Goal: Task Accomplishment & Management: Manage account settings

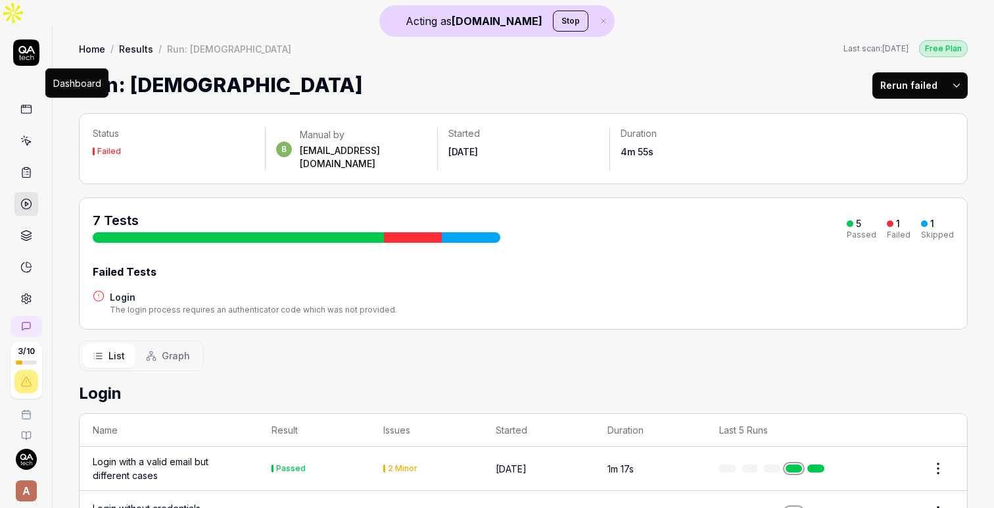
click at [24, 107] on icon at bounding box center [26, 107] width 10 height 0
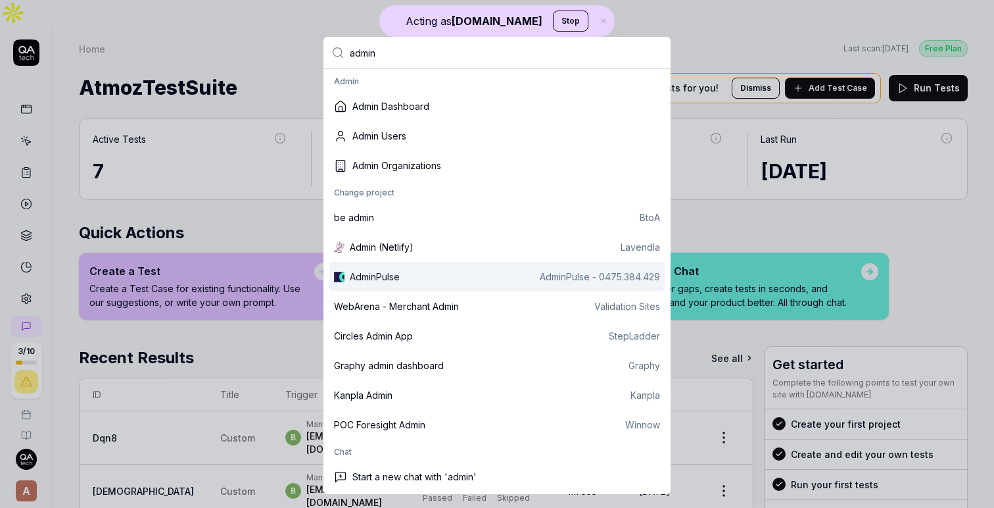
type input "admin"
click at [391, 270] on div "AdminPulse" at bounding box center [375, 277] width 50 height 14
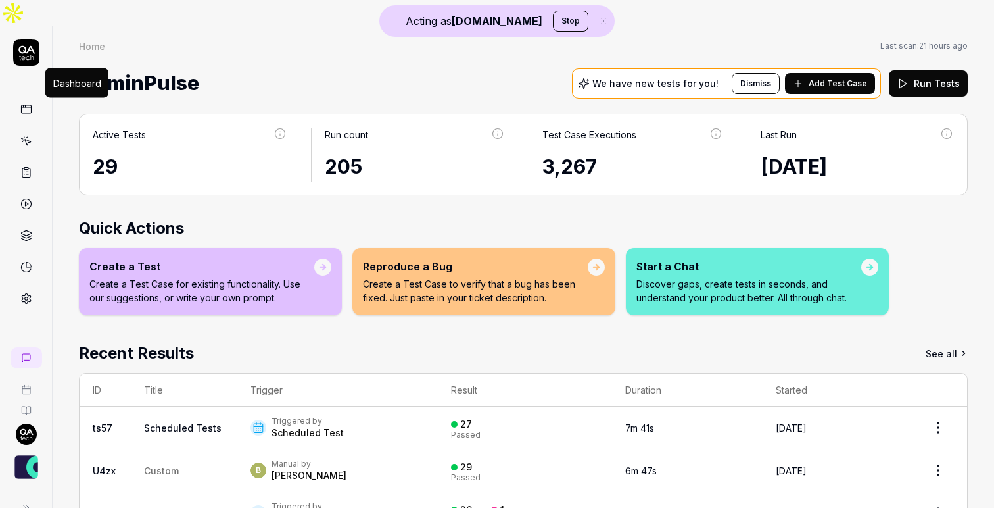
click at [22, 103] on icon at bounding box center [26, 109] width 12 height 12
click at [28, 135] on icon at bounding box center [26, 141] width 12 height 12
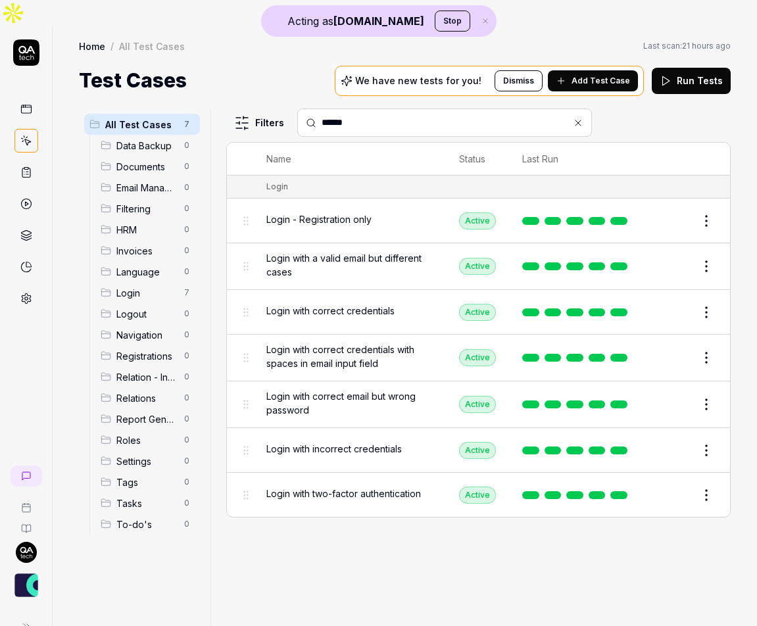
type input "*****"
click at [381, 304] on span "Login with correct credentials" at bounding box center [330, 311] width 128 height 14
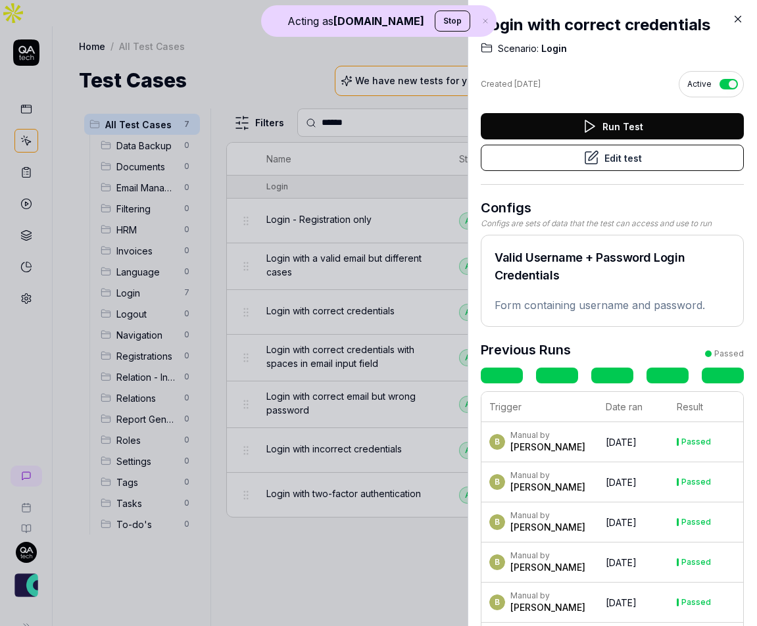
click at [737, 21] on icon at bounding box center [738, 19] width 12 height 12
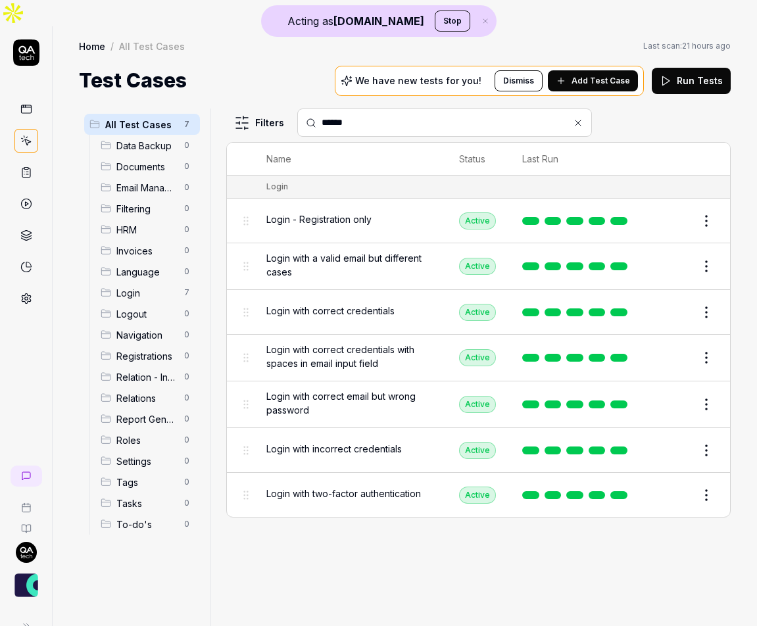
click at [394, 304] on span "Login with correct credentials" at bounding box center [330, 311] width 128 height 14
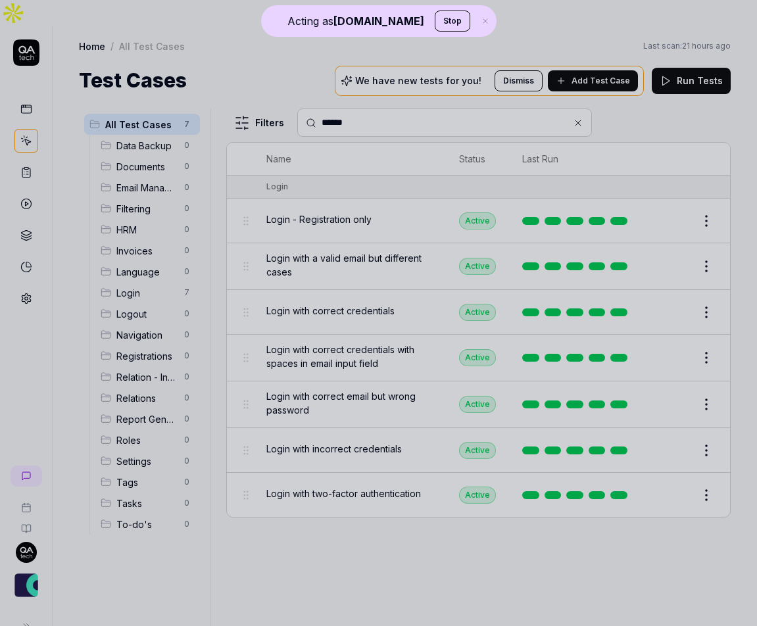
click at [387, 138] on div at bounding box center [378, 313] width 757 height 626
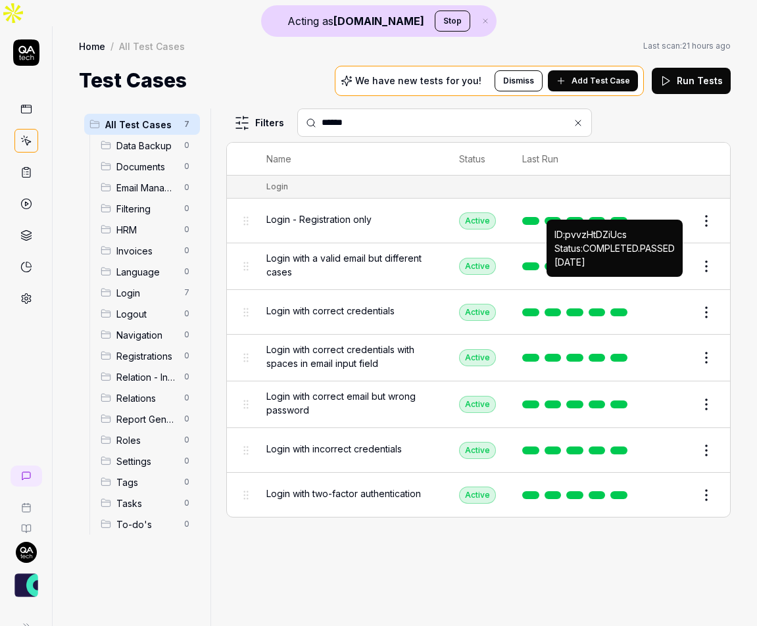
click at [669, 302] on button "Edit" at bounding box center [675, 312] width 32 height 21
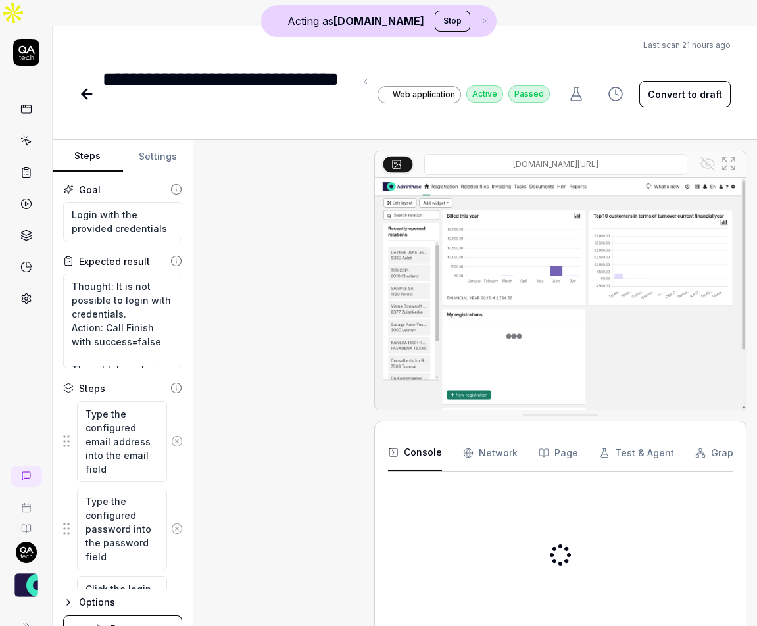
scroll to position [537, 0]
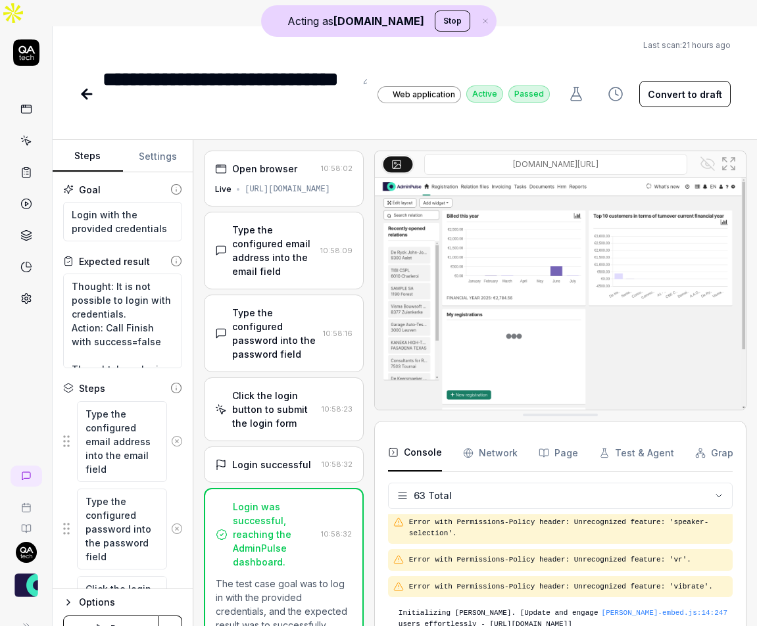
scroll to position [2164, 0]
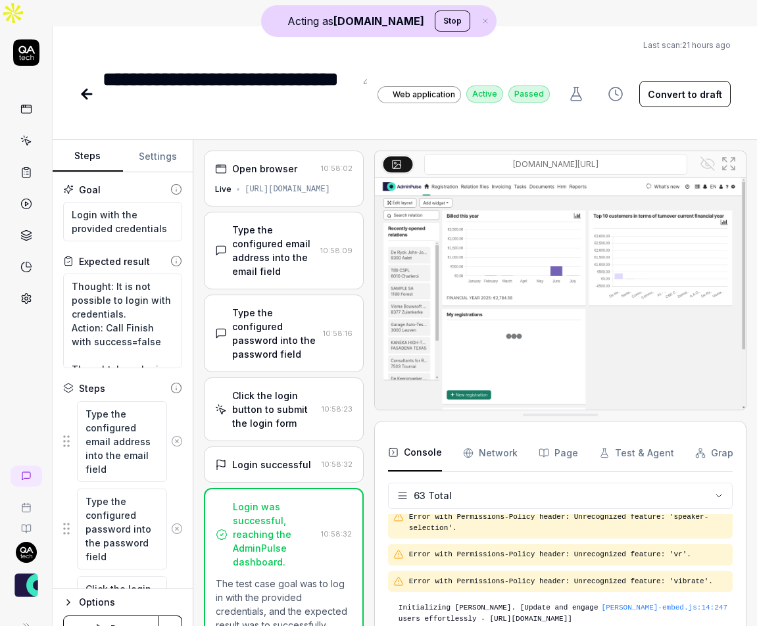
click at [293, 183] on div "https://acc.adminpulse.be/" at bounding box center [287, 189] width 85 height 12
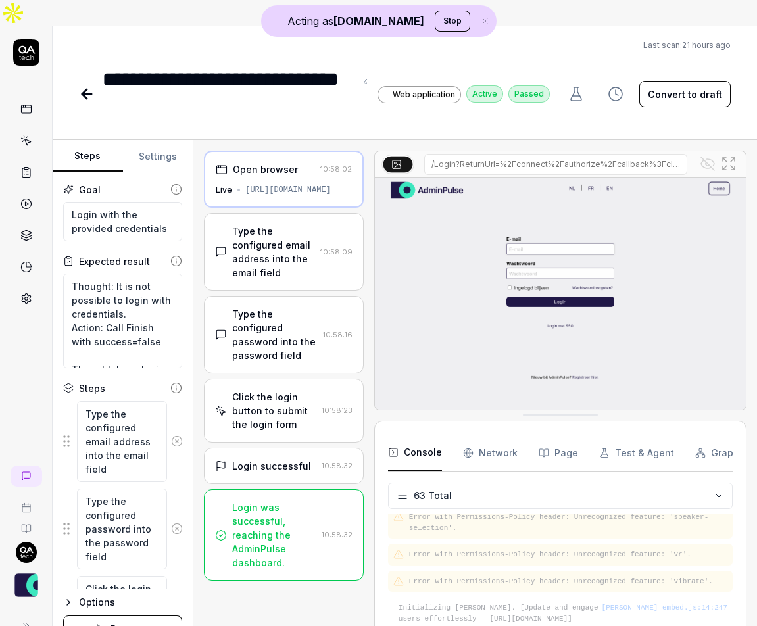
click at [289, 224] on div "Type the configured email address into the email field" at bounding box center [273, 251] width 83 height 55
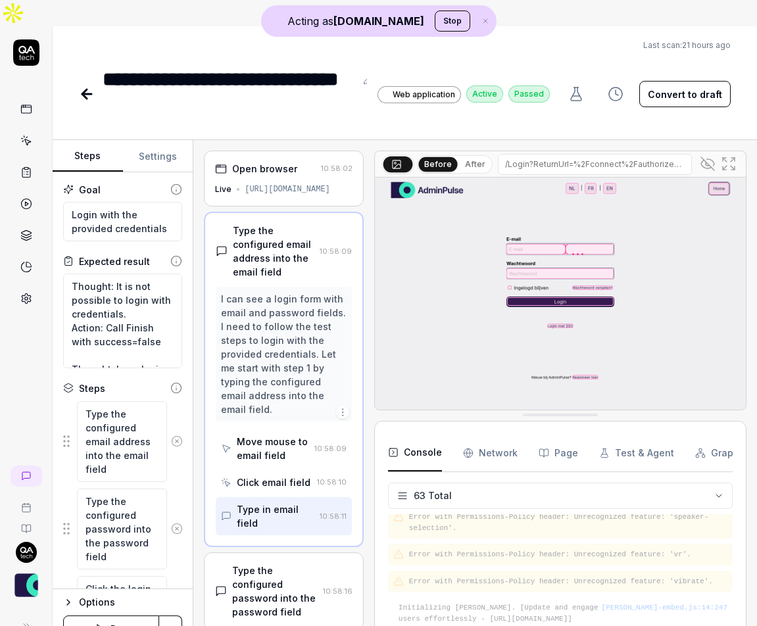
click at [32, 97] on link at bounding box center [26, 109] width 24 height 24
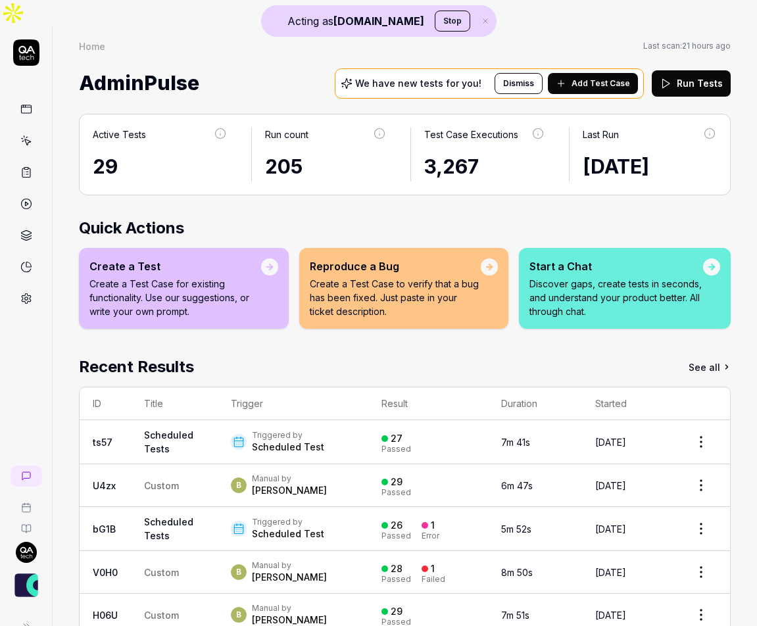
click at [34, 97] on link at bounding box center [26, 109] width 24 height 24
click at [26, 129] on link at bounding box center [26, 141] width 24 height 24
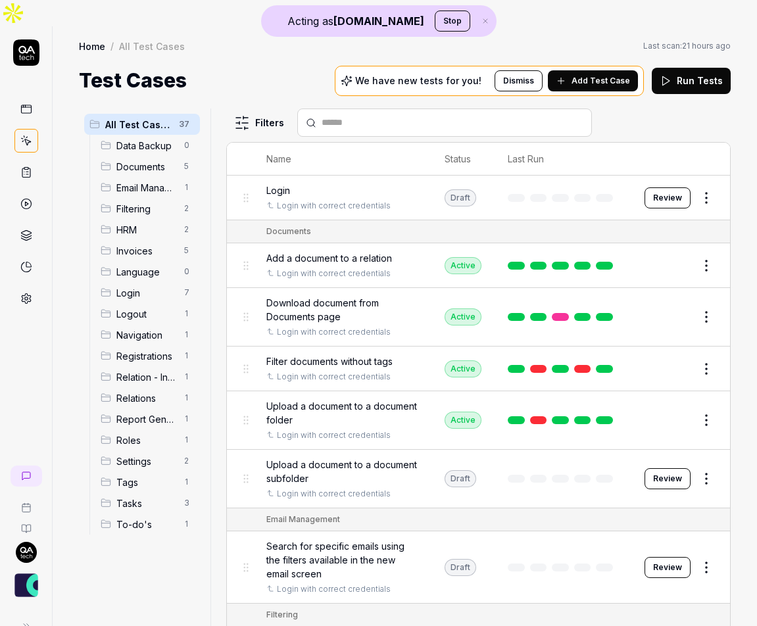
click at [668, 187] on button "Review" at bounding box center [667, 197] width 46 height 21
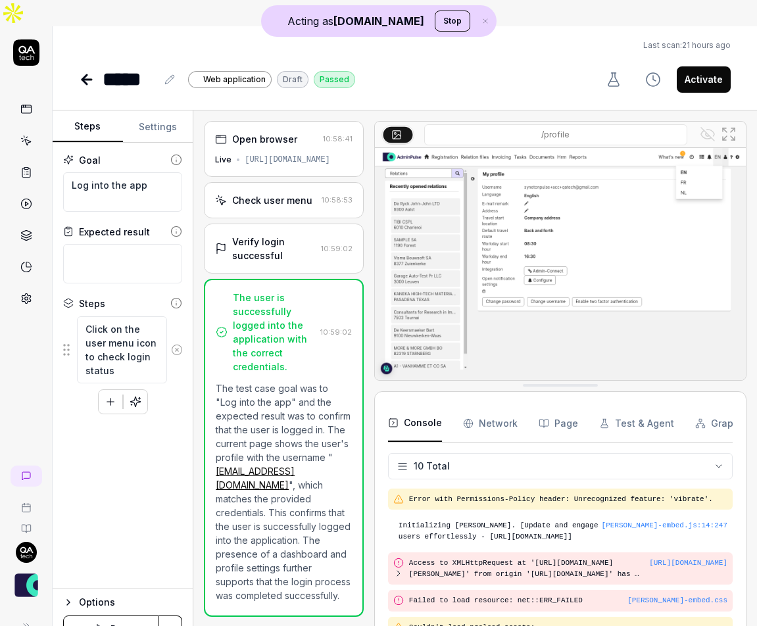
scroll to position [192, 0]
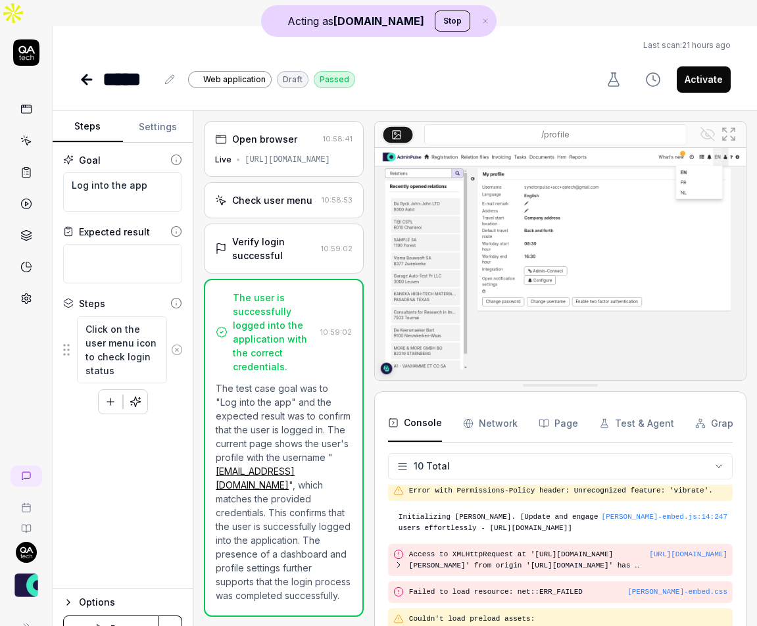
click at [278, 147] on div "Open browser 10:58:41 Live https://acc.adminpulse.be/#/" at bounding box center [284, 149] width 160 height 56
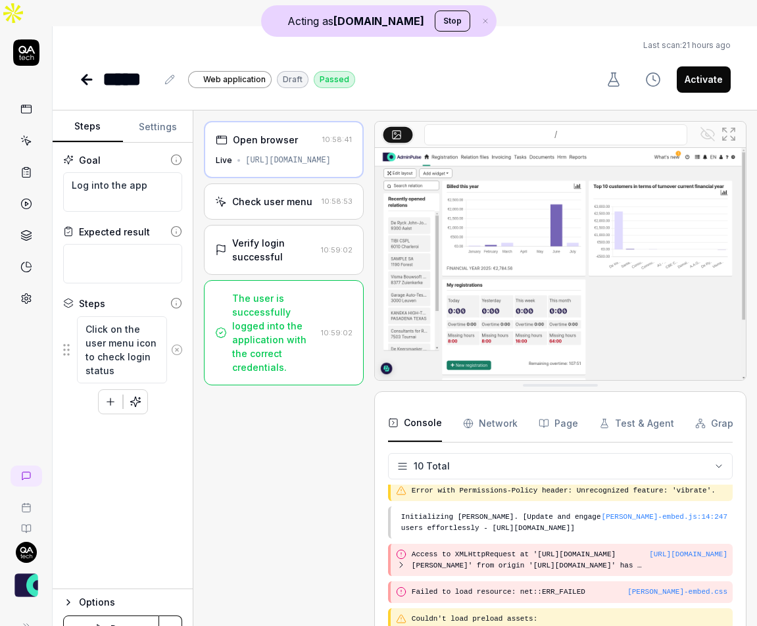
click at [153, 111] on button "Settings" at bounding box center [158, 127] width 70 height 32
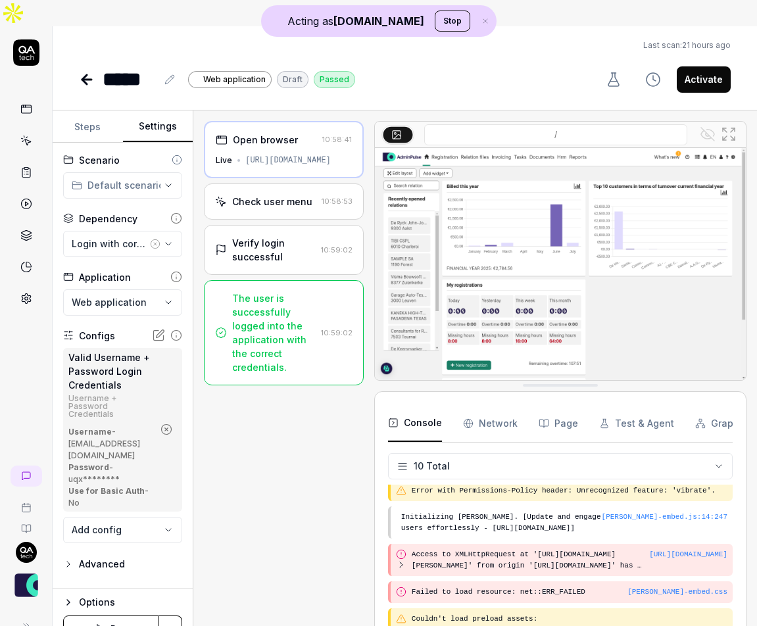
type textarea "*"
click at [99, 111] on button "Steps" at bounding box center [88, 127] width 70 height 32
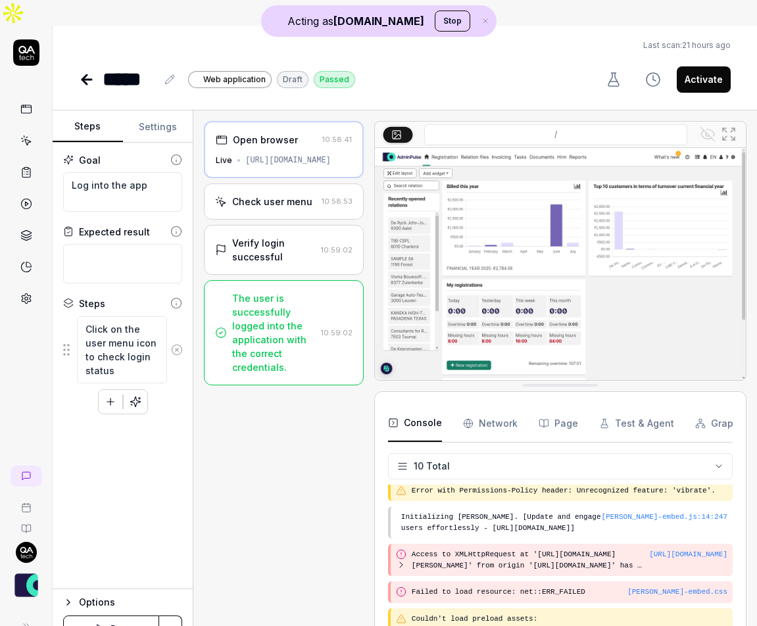
click at [91, 72] on icon at bounding box center [87, 80] width 16 height 16
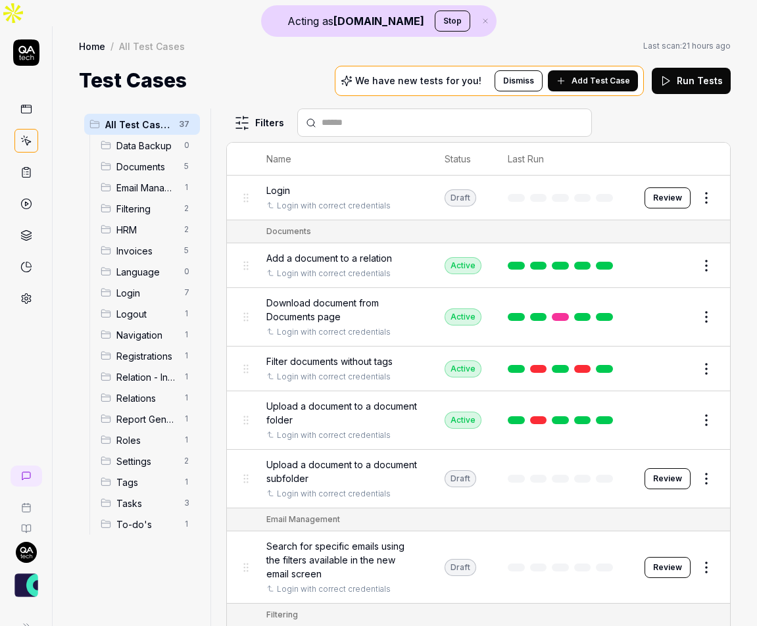
click at [479, 20] on icon "button" at bounding box center [485, 21] width 12 height 8
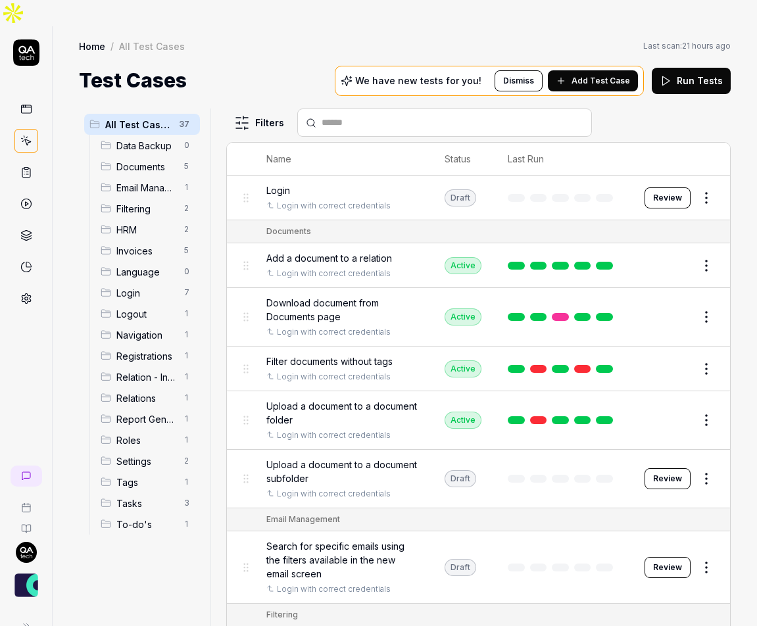
click at [35, 287] on link at bounding box center [26, 299] width 24 height 24
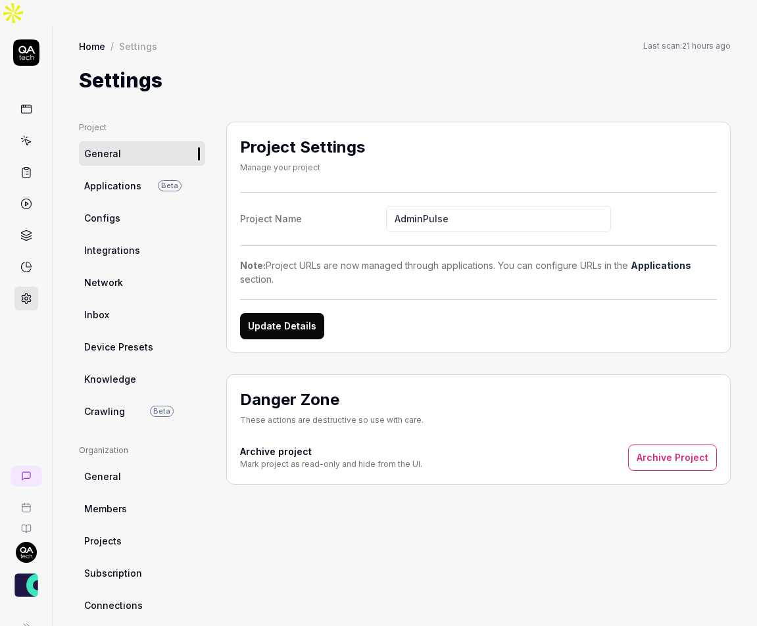
click at [26, 39] on icon at bounding box center [26, 52] width 26 height 26
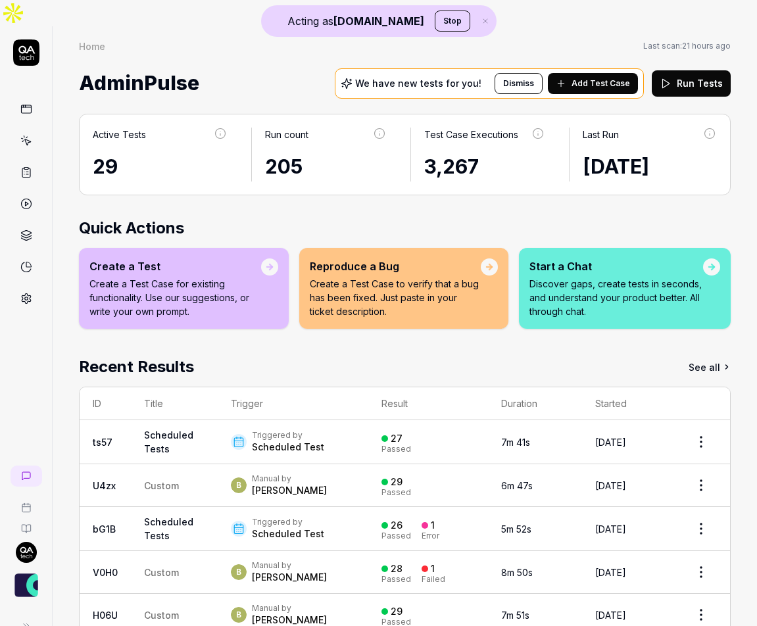
click at [32, 287] on link at bounding box center [26, 299] width 24 height 24
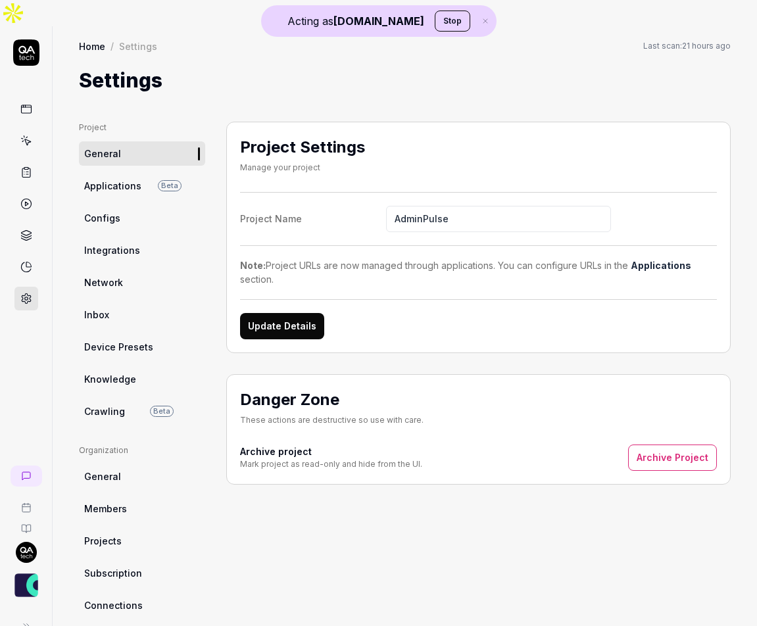
click at [131, 179] on span "Applications" at bounding box center [112, 186] width 57 height 14
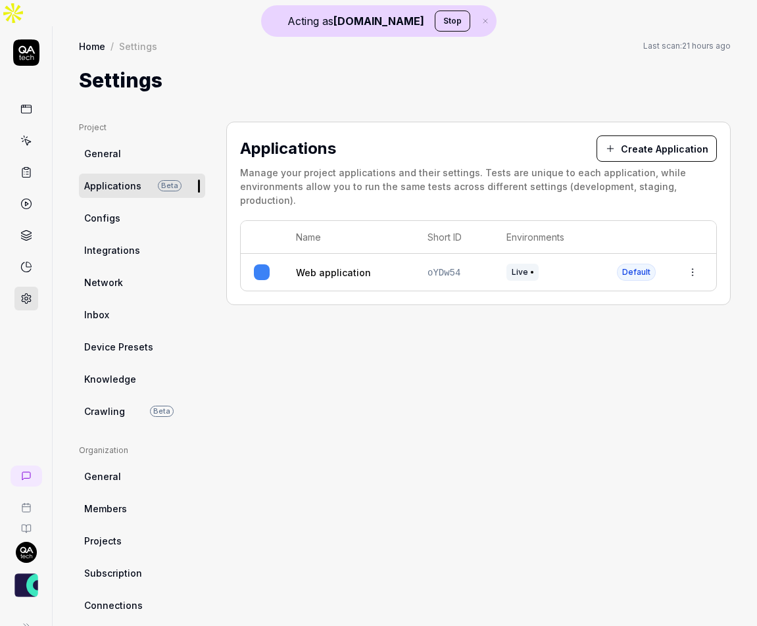
click at [130, 206] on link "Configs" at bounding box center [142, 218] width 126 height 24
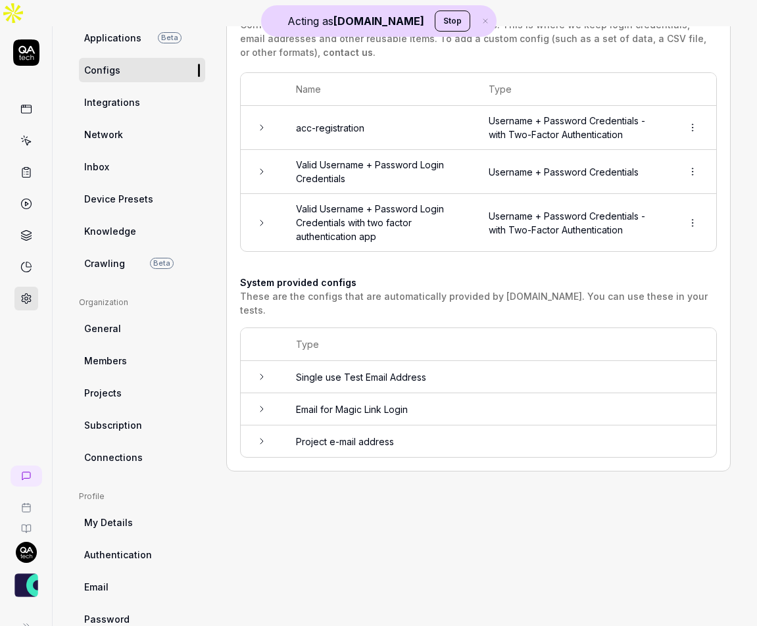
scroll to position [153, 0]
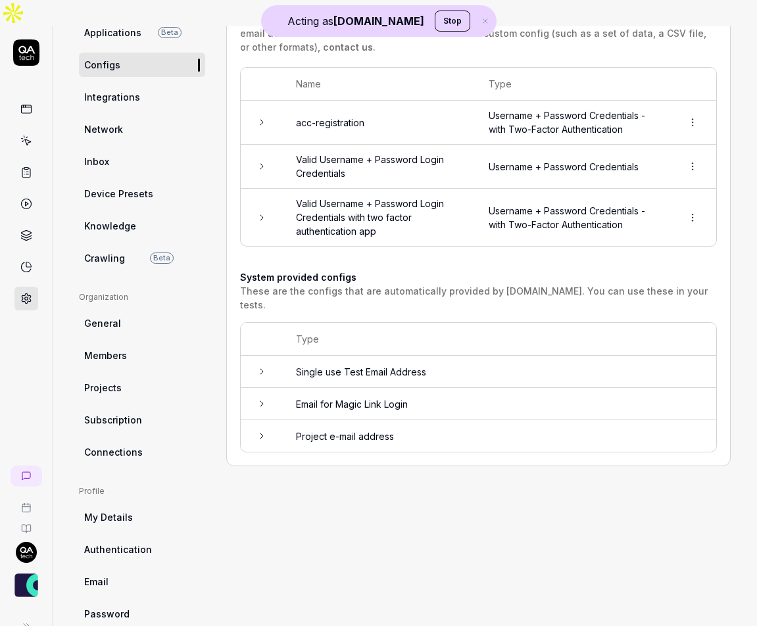
click at [143, 505] on link "My Details" at bounding box center [142, 517] width 126 height 24
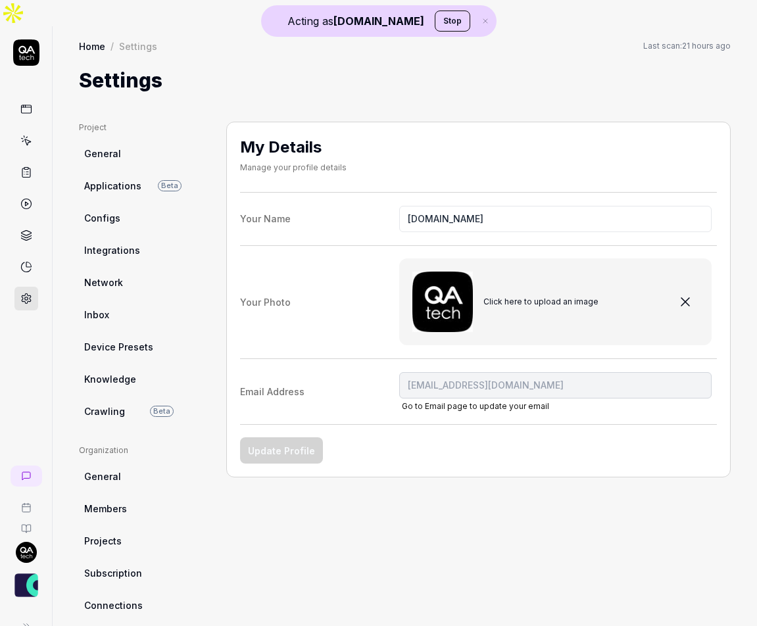
click at [151, 206] on link "Configs" at bounding box center [142, 218] width 126 height 24
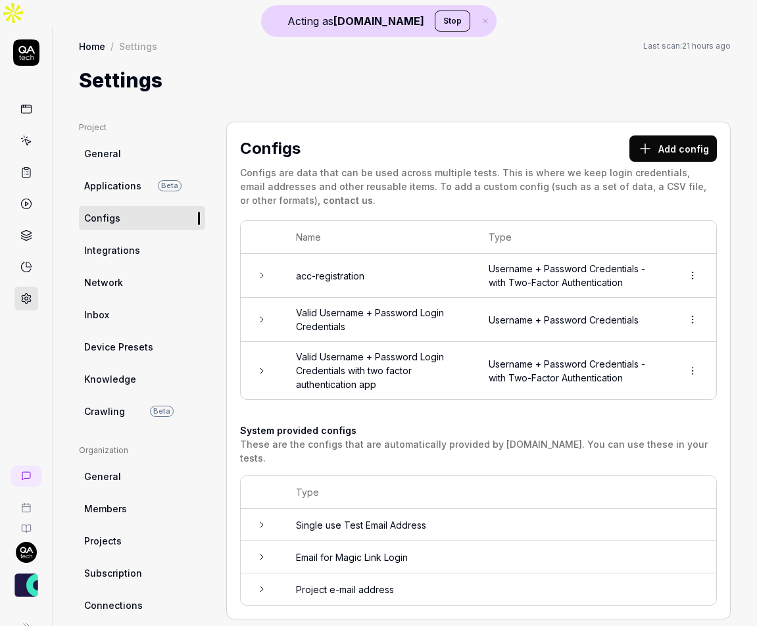
click at [126, 179] on span "Applications" at bounding box center [112, 186] width 57 height 14
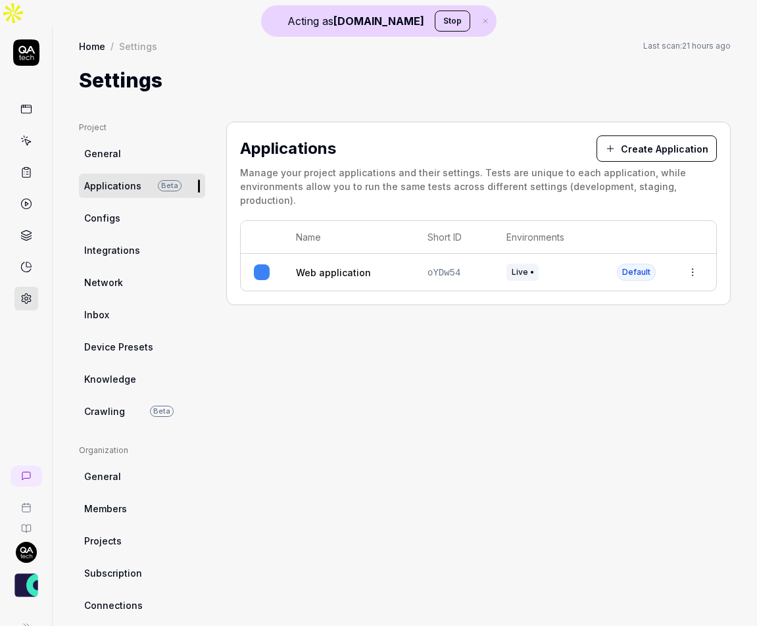
click at [119, 141] on link "General" at bounding box center [142, 153] width 126 height 24
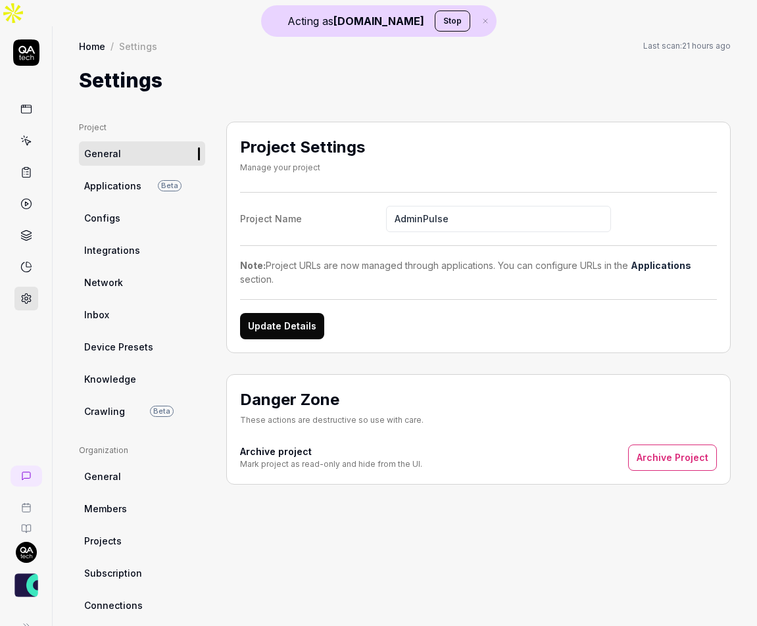
click at [381, 507] on div "Project Settings Manage your project Project Name AdminPulse Note: Project URLs…" at bounding box center [478, 450] width 504 height 657
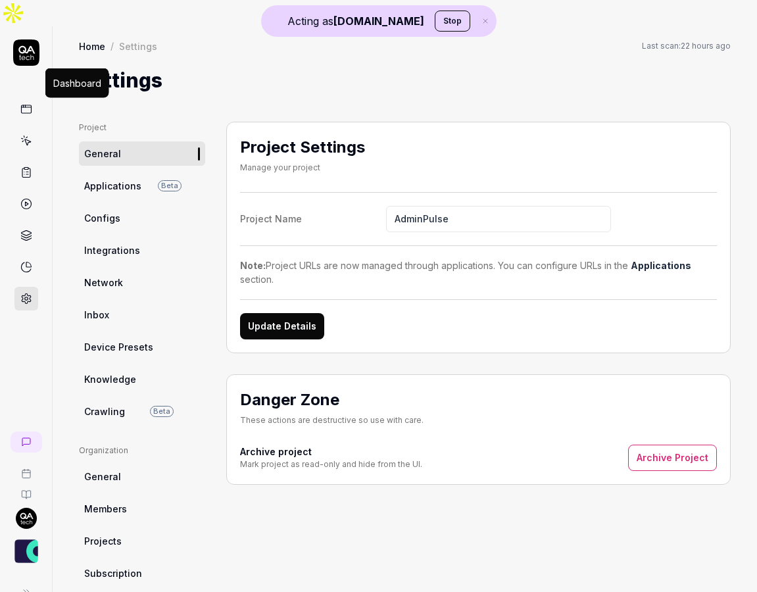
click at [26, 103] on icon at bounding box center [26, 109] width 12 height 12
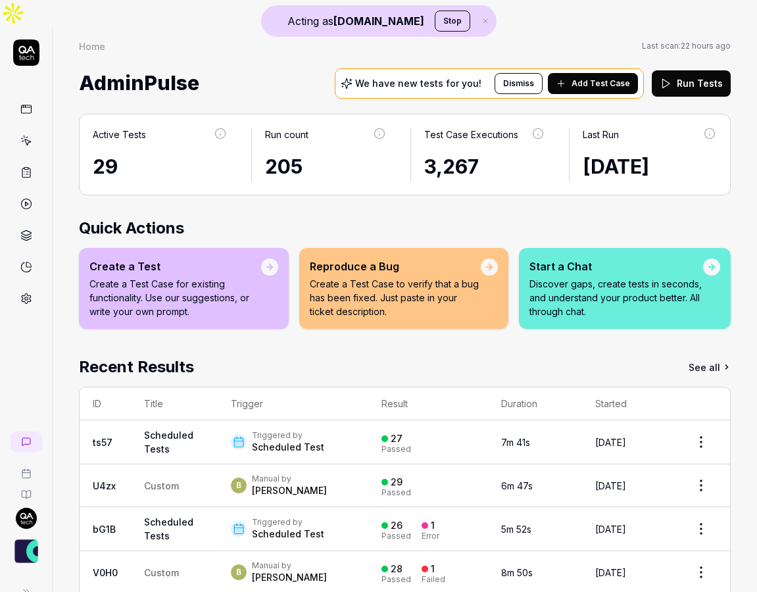
click at [30, 135] on icon at bounding box center [26, 141] width 12 height 12
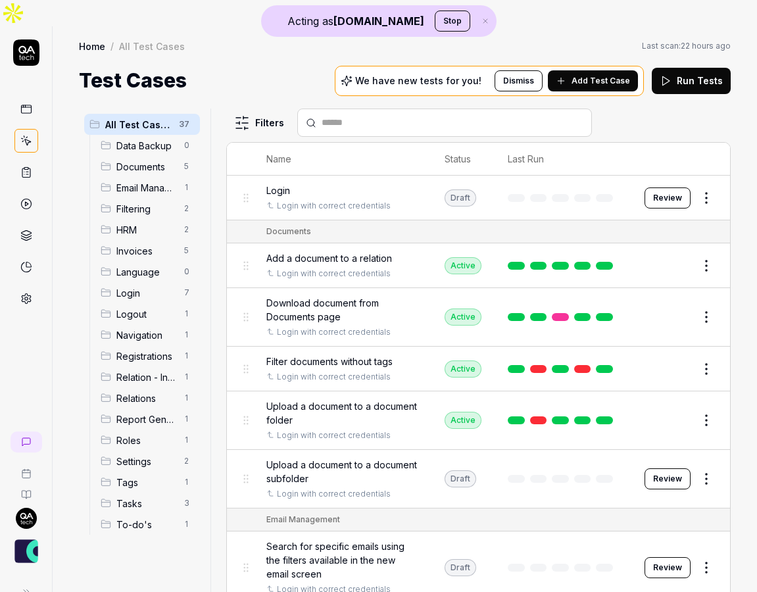
click at [607, 70] on button "Add Test Case" at bounding box center [593, 80] width 90 height 21
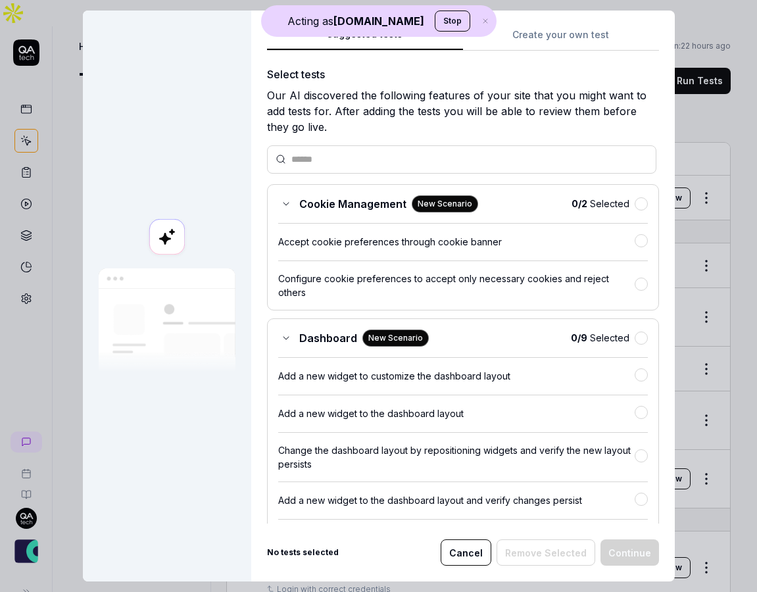
click at [479, 21] on icon "button" at bounding box center [485, 21] width 12 height 8
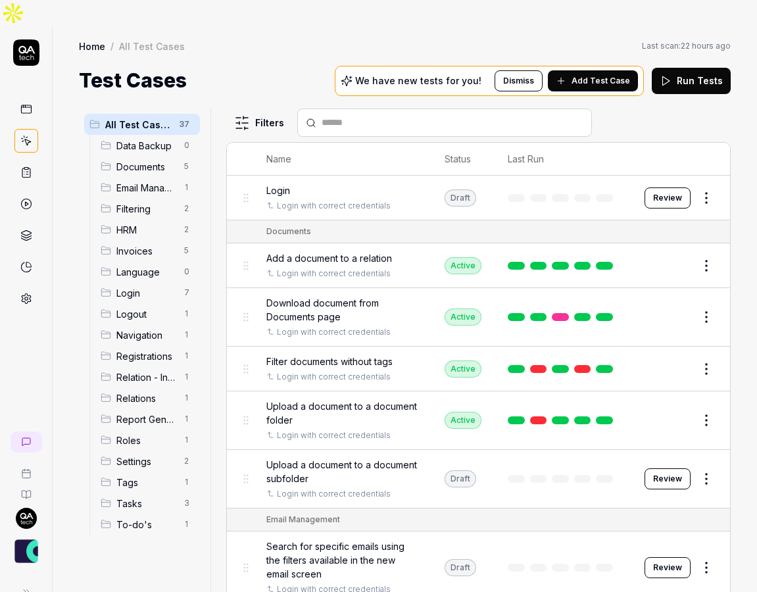
click at [597, 75] on span "Add Test Case" at bounding box center [600, 81] width 59 height 12
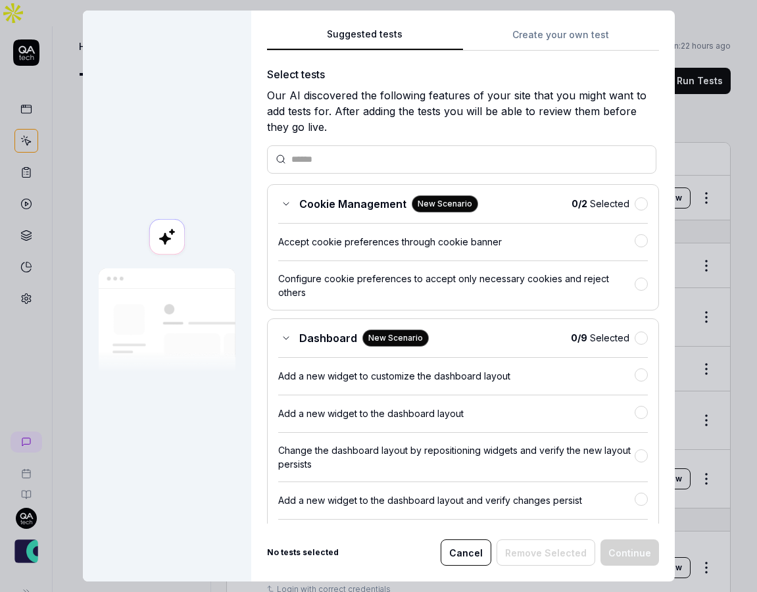
click at [547, 29] on button "Create your own test" at bounding box center [561, 39] width 196 height 24
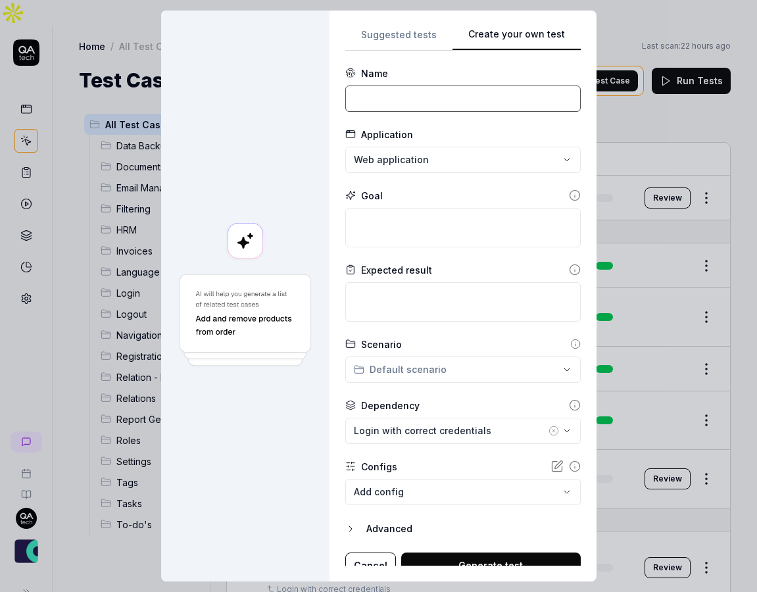
click at [420, 105] on input at bounding box center [462, 98] width 235 height 26
click at [468, 104] on input "Login with correct credentials" at bounding box center [462, 98] width 235 height 26
type input "Login with correct credentials"
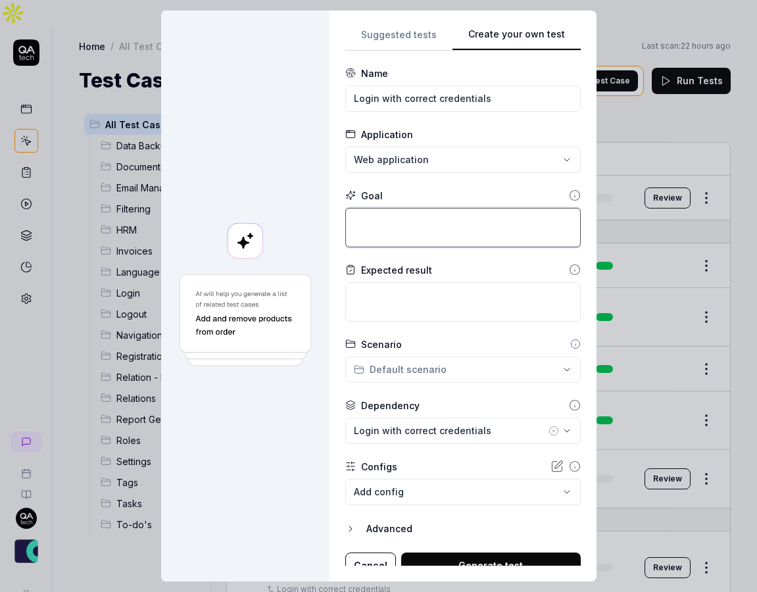
click at [397, 230] on textarea at bounding box center [462, 227] width 235 height 39
paste textarea "Login with correct credentials"
type textarea "*"
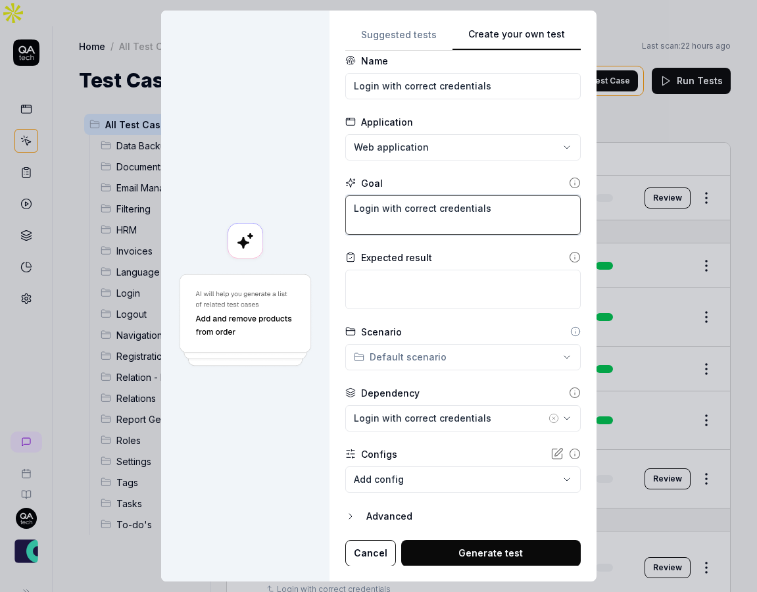
type textarea "Login with correct credentials"
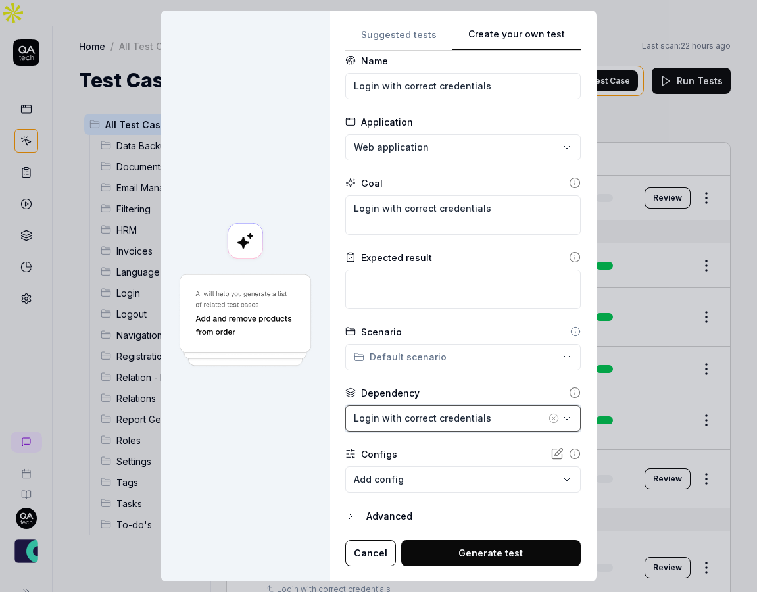
click at [499, 423] on div "Login with correct credentials" at bounding box center [450, 418] width 192 height 14
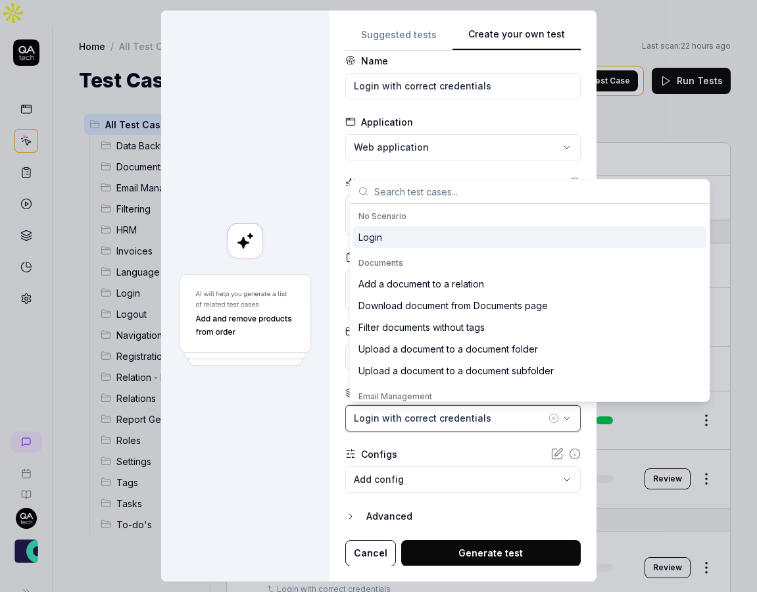
click at [499, 423] on div "Login with correct credentials" at bounding box center [450, 418] width 192 height 14
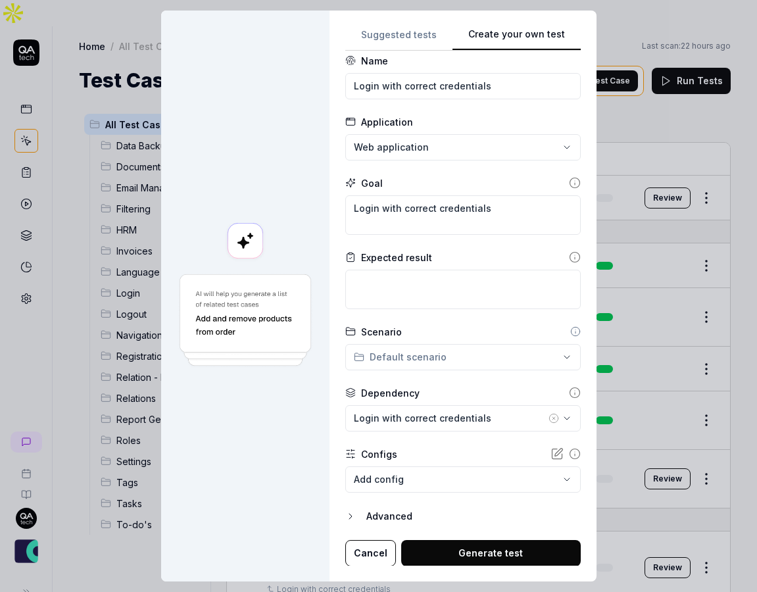
click at [489, 481] on body "Home / All Test Cases Home / All Test Cases Last scan: 22 hours ago Test Cases …" at bounding box center [378, 309] width 757 height 618
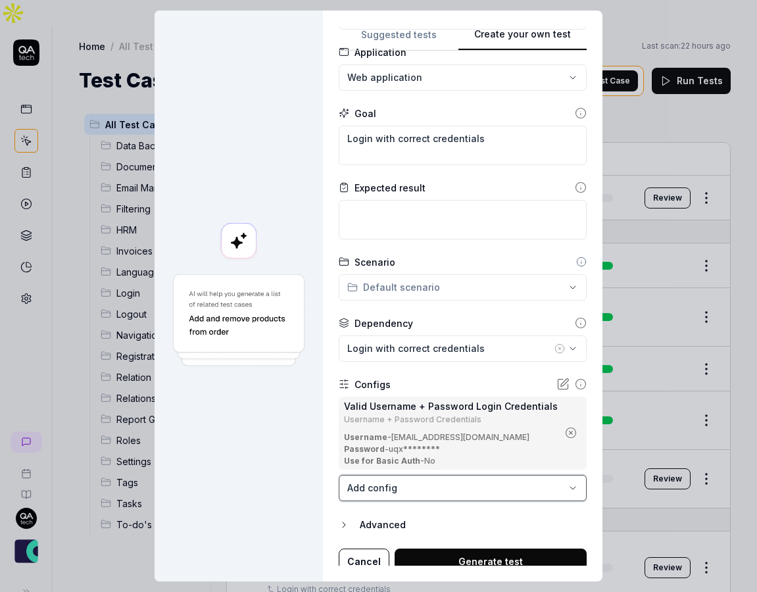
scroll to position [91, 0]
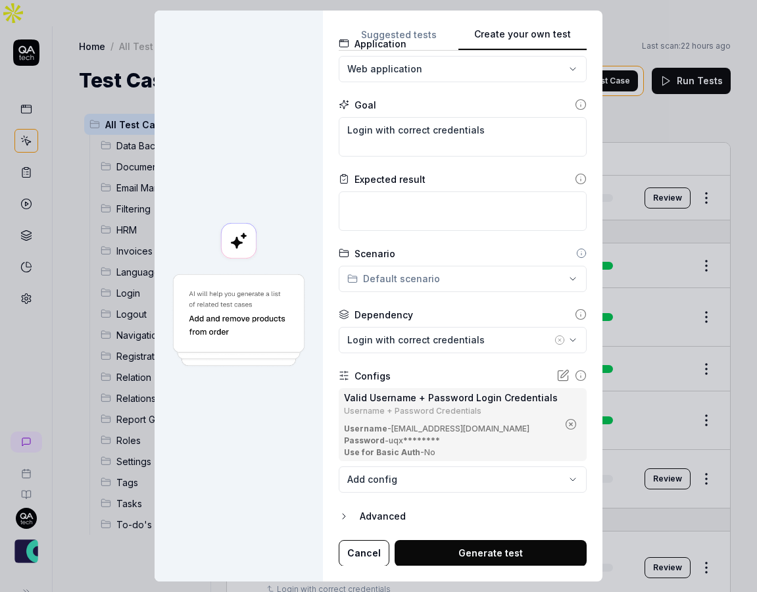
type textarea "*"
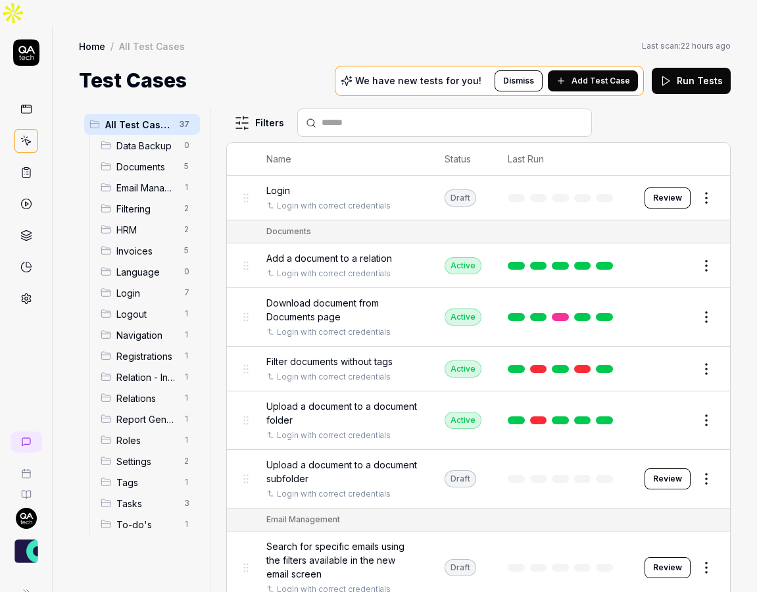
click at [329, 116] on input "text" at bounding box center [453, 123] width 262 height 14
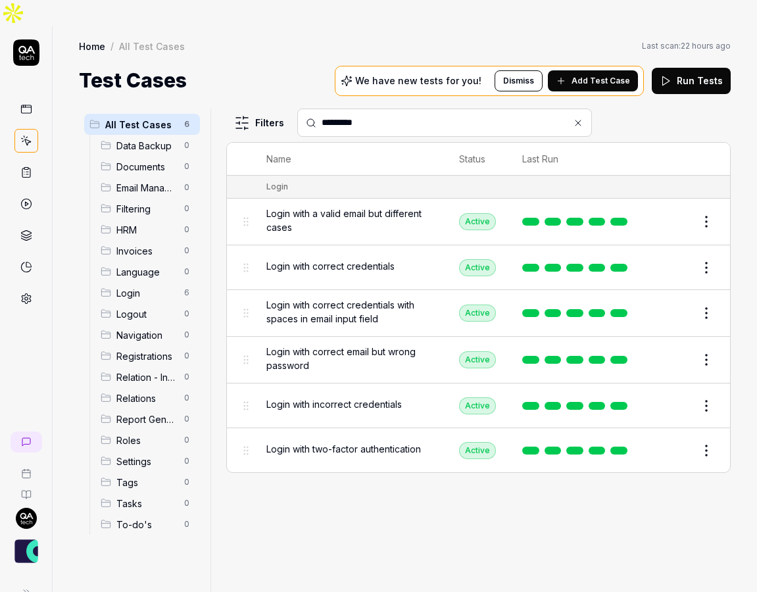
type input "*********"
click at [398, 259] on div "Login with correct credentials" at bounding box center [349, 266] width 166 height 14
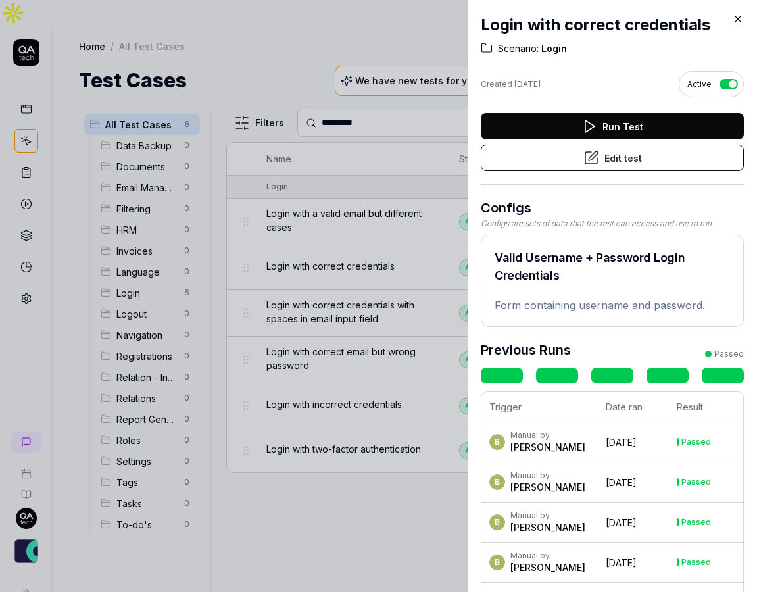
click at [658, 162] on button "Edit test" at bounding box center [612, 158] width 263 height 26
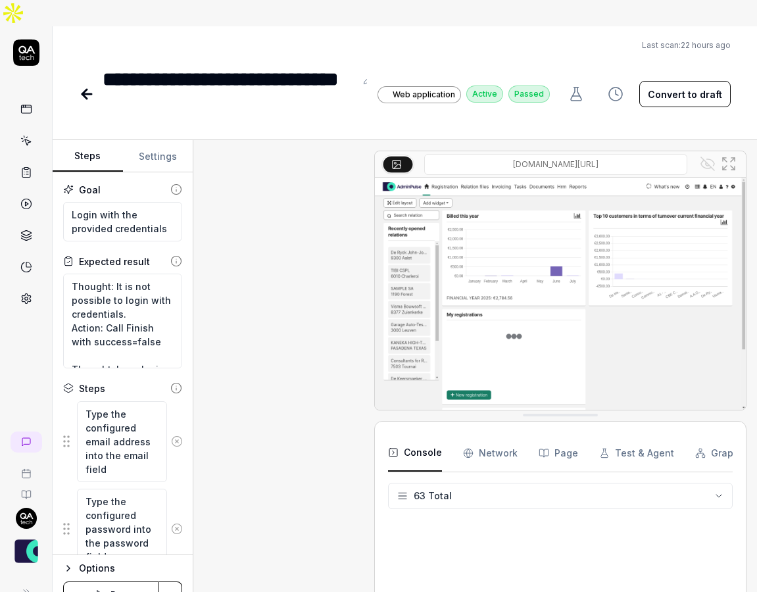
scroll to position [571, 0]
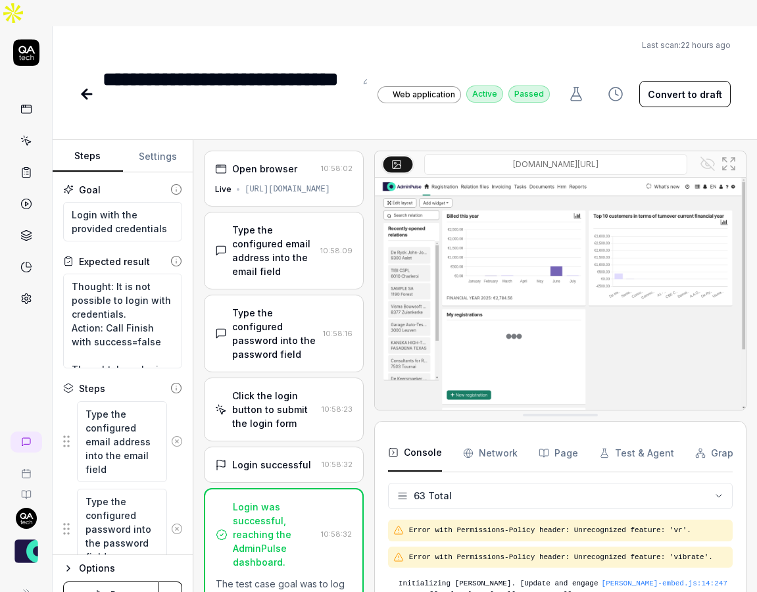
click at [291, 162] on div "Open browser" at bounding box center [264, 169] width 65 height 14
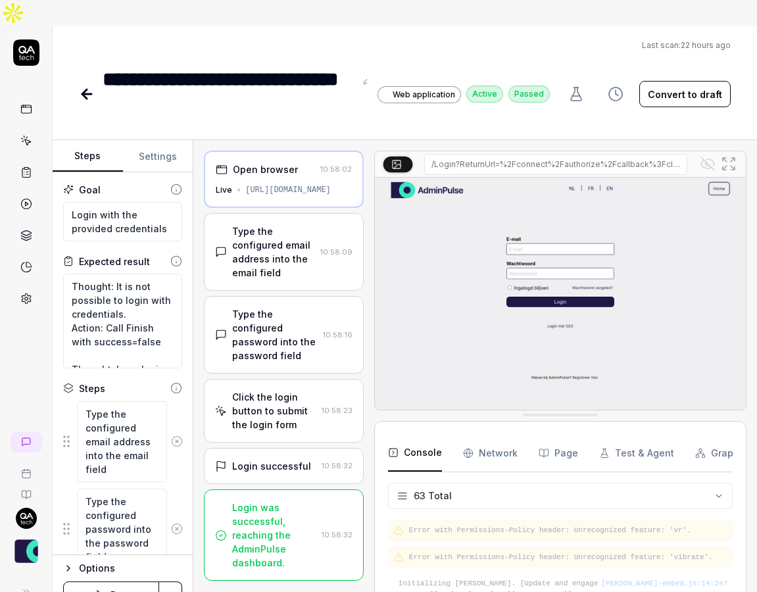
click at [288, 184] on div "https://acc.adminpulse.be/" at bounding box center [287, 190] width 85 height 12
click at [285, 213] on div "Type the configured email address into the email field 10:58:09" at bounding box center [284, 252] width 160 height 78
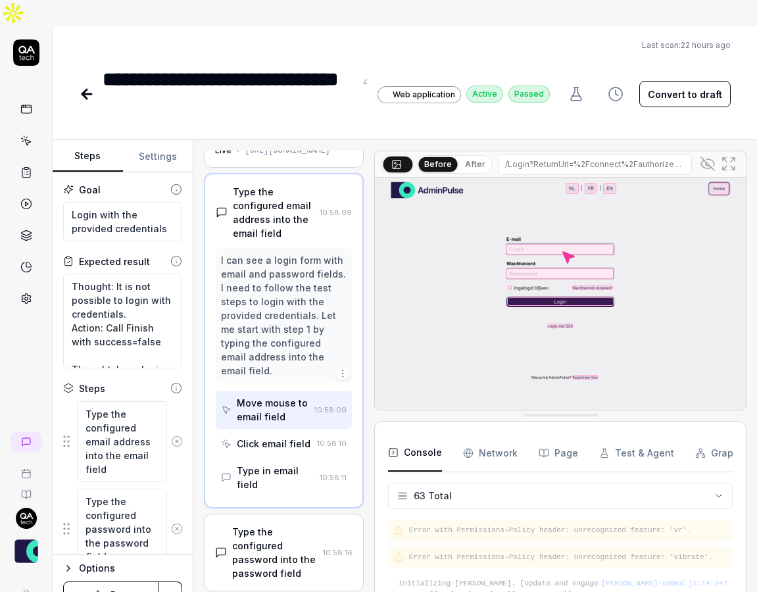
scroll to position [47, 0]
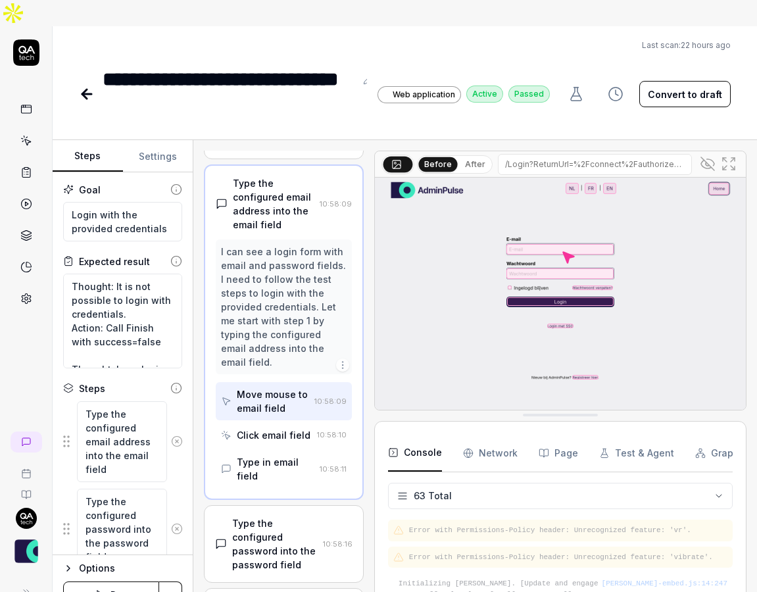
click at [275, 245] on div "I can see a login form with email and password fields. I need to follow the tes…" at bounding box center [284, 307] width 126 height 124
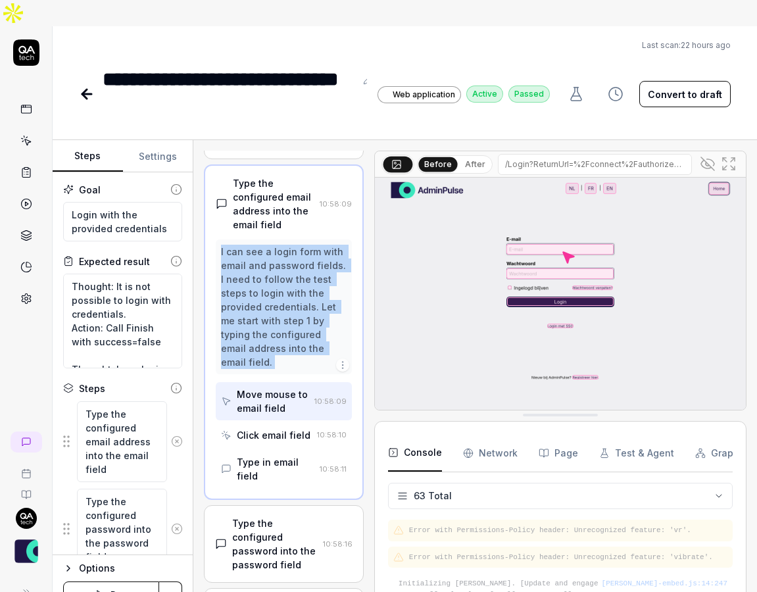
click at [275, 245] on div "I can see a login form with email and password fields. I need to follow the tes…" at bounding box center [284, 307] width 126 height 124
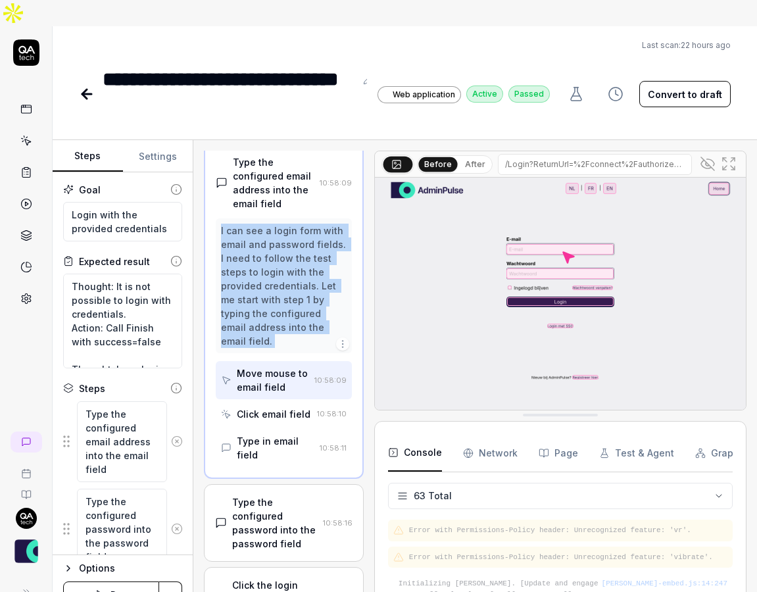
scroll to position [69, 0]
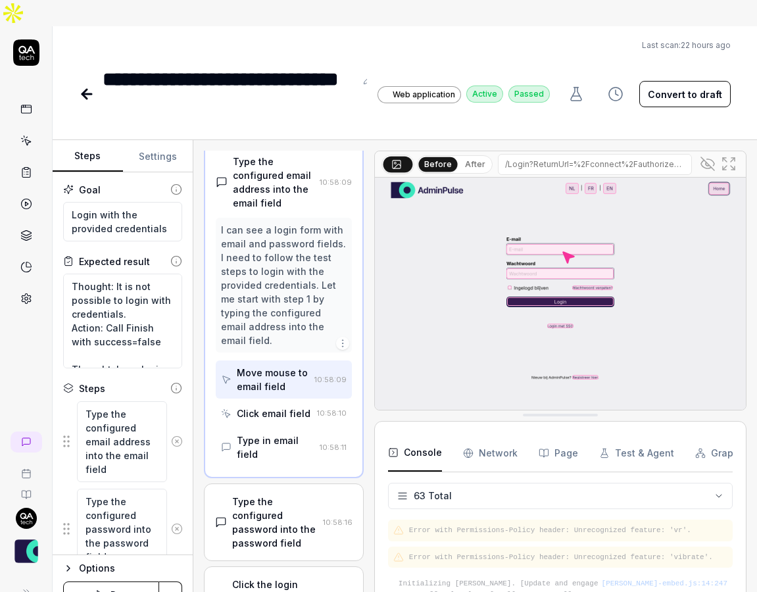
click at [256, 494] on div "Type the configured password into the password field" at bounding box center [274, 521] width 85 height 55
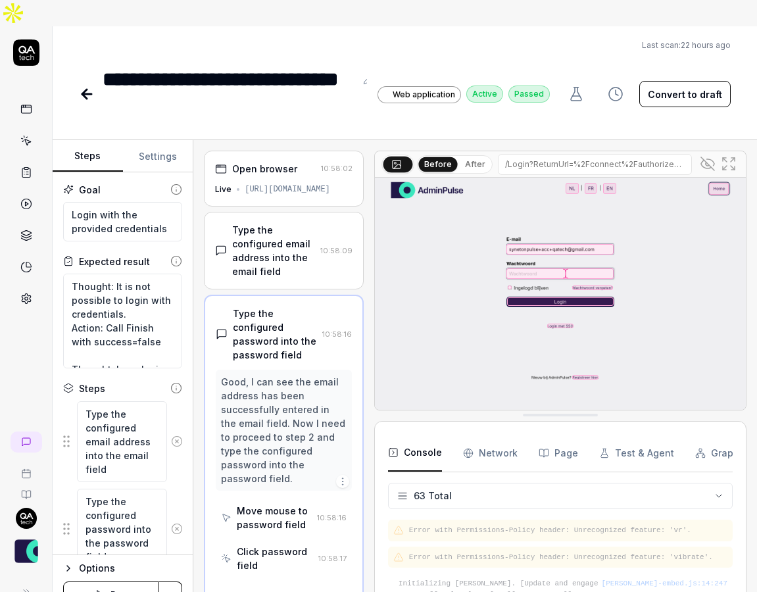
scroll to position [6, 0]
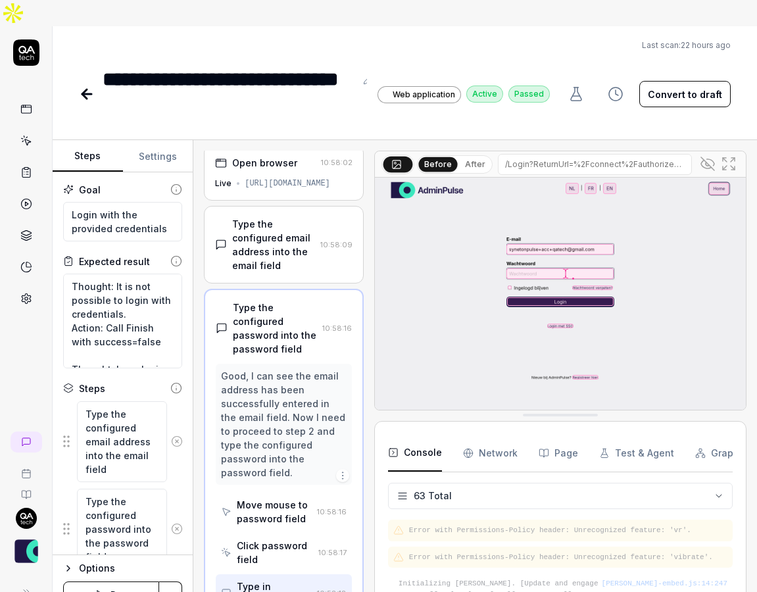
click at [273, 369] on div "Good, I can see the email address has been successfully entered in the email fi…" at bounding box center [284, 424] width 126 height 110
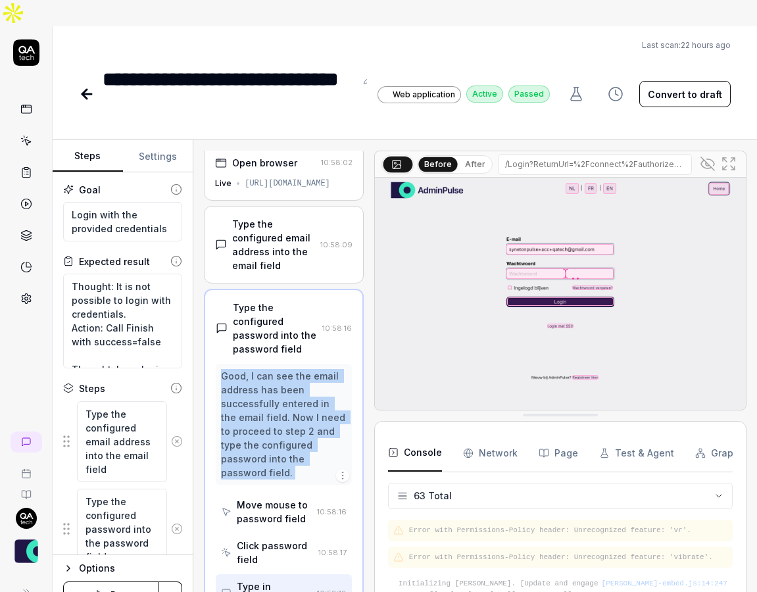
click at [273, 369] on div "Good, I can see the email address has been successfully entered in the email fi…" at bounding box center [284, 424] width 126 height 110
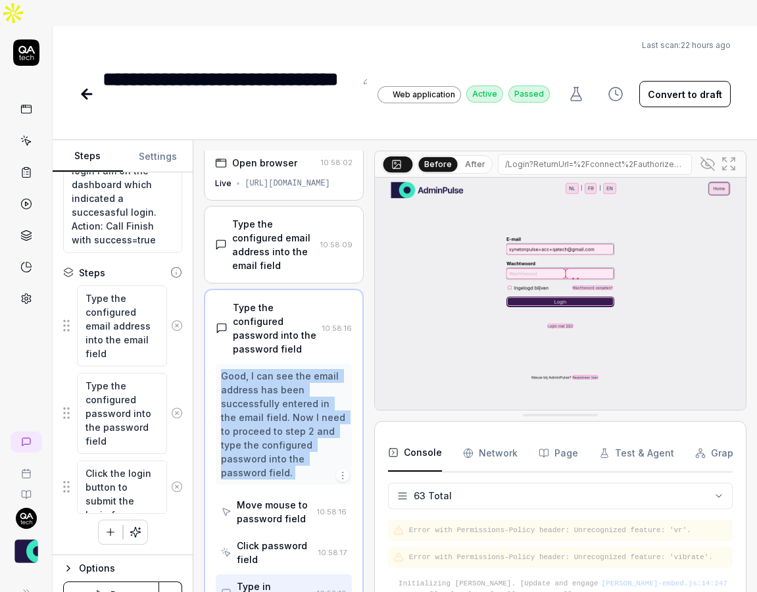
scroll to position [0, 0]
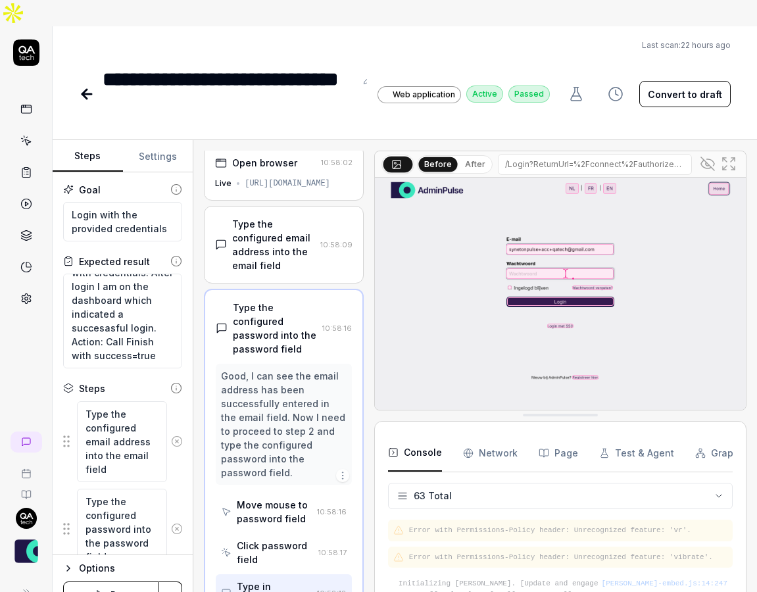
click at [285, 221] on div "Type the configured email address into the email field" at bounding box center [273, 244] width 83 height 55
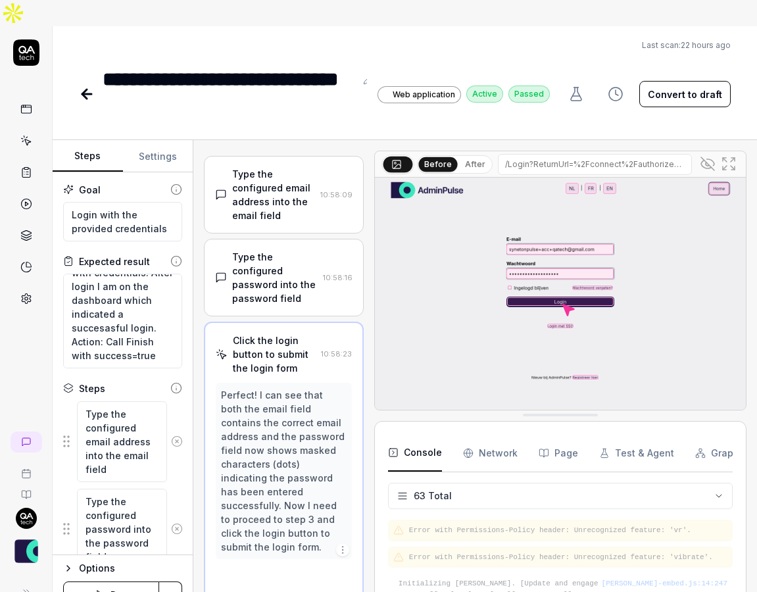
scroll to position [64, 0]
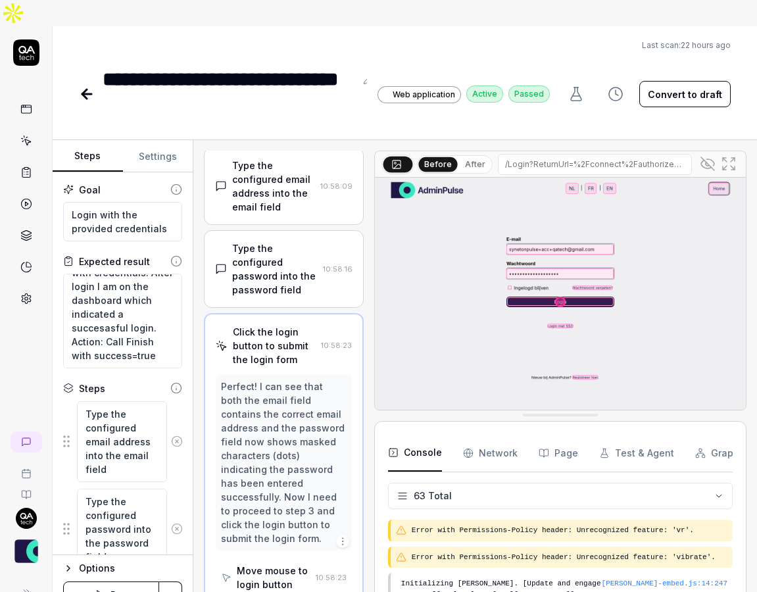
click at [706, 156] on icon at bounding box center [708, 164] width 16 height 16
click at [705, 156] on icon at bounding box center [708, 164] width 16 height 16
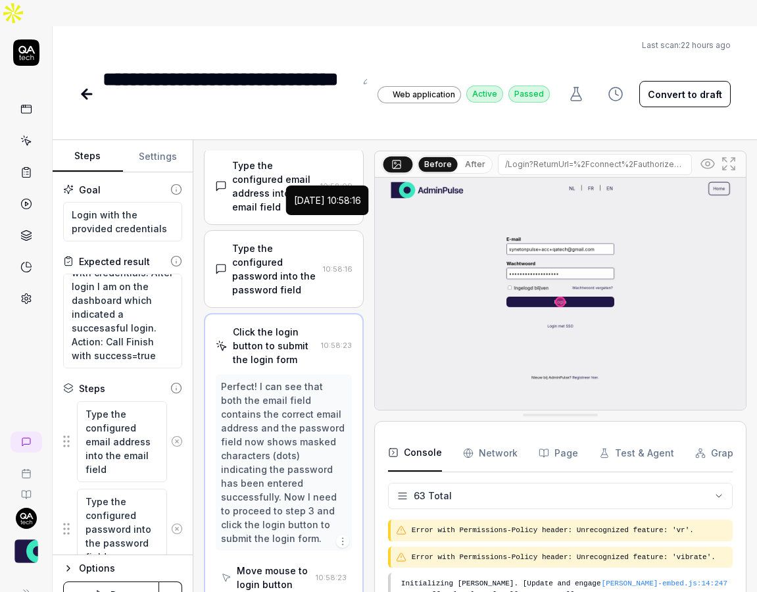
click at [271, 241] on div "Type the configured password into the password field" at bounding box center [274, 268] width 85 height 55
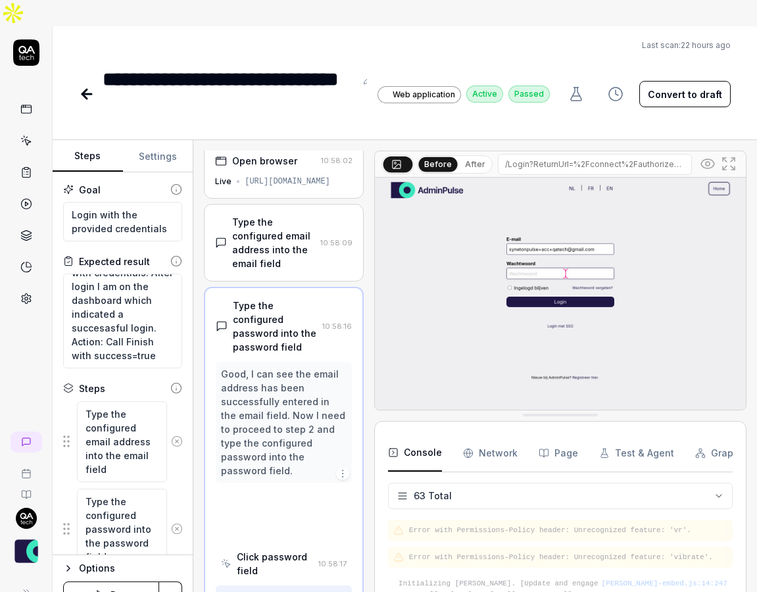
scroll to position [0, 0]
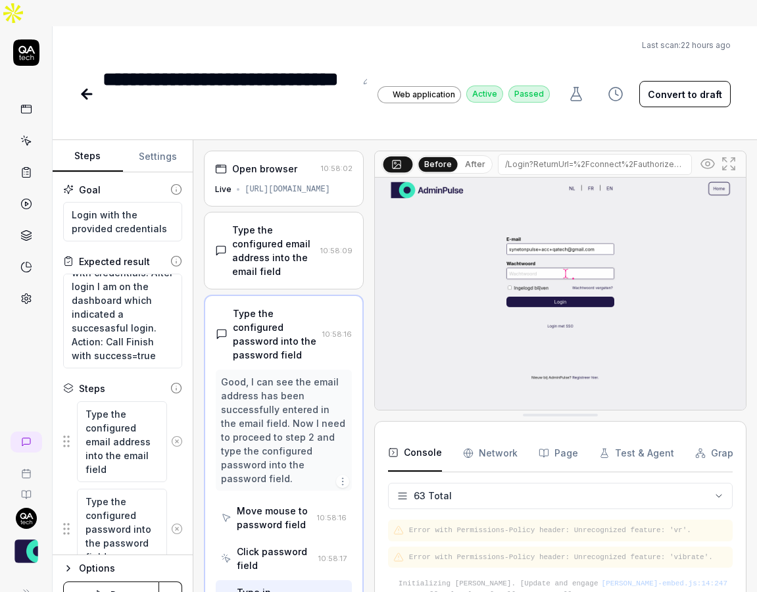
click at [705, 156] on icon at bounding box center [708, 164] width 16 height 16
click at [28, 135] on icon at bounding box center [26, 141] width 12 height 12
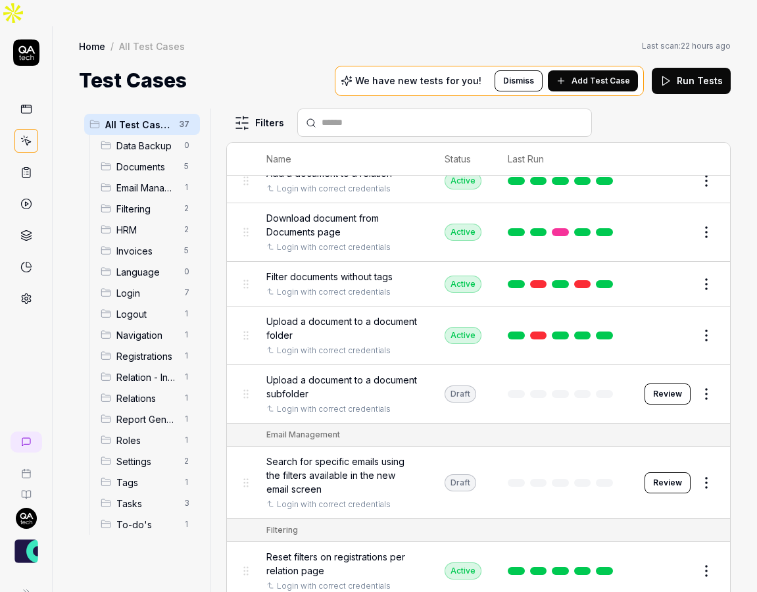
scroll to position [92, 0]
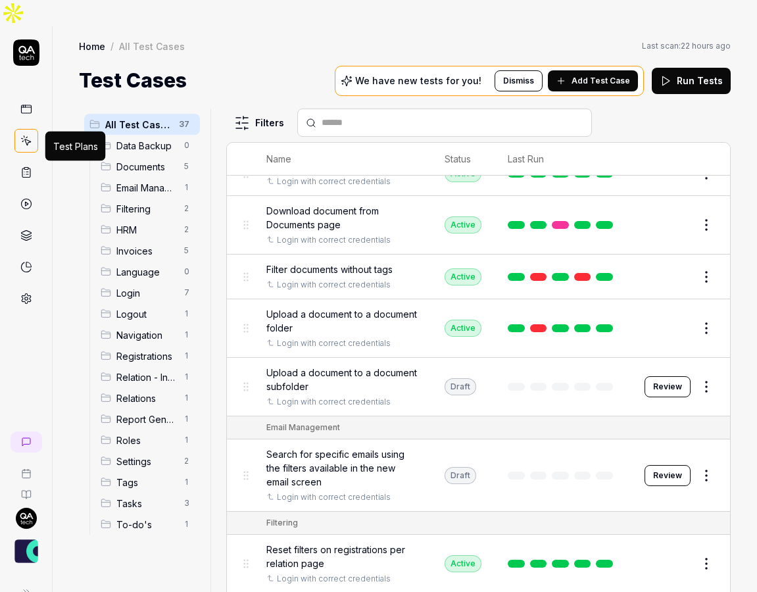
click at [29, 168] on icon at bounding box center [26, 172] width 8 height 9
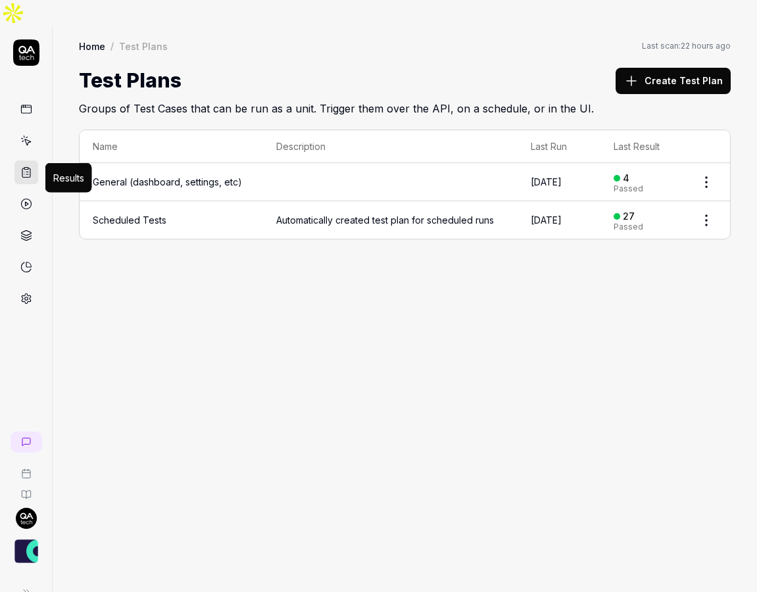
click at [31, 198] on icon at bounding box center [26, 204] width 12 height 12
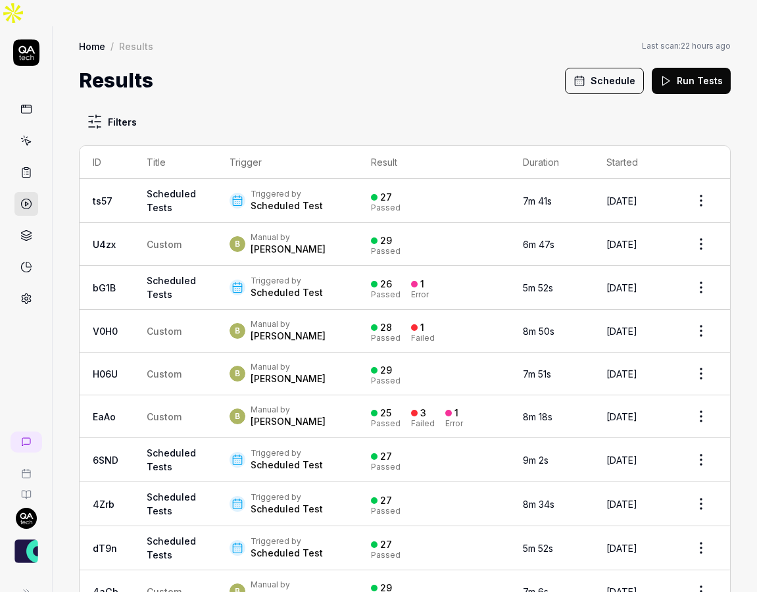
click at [323, 275] on div "Triggered by Scheduled Test" at bounding box center [286, 287] width 114 height 24
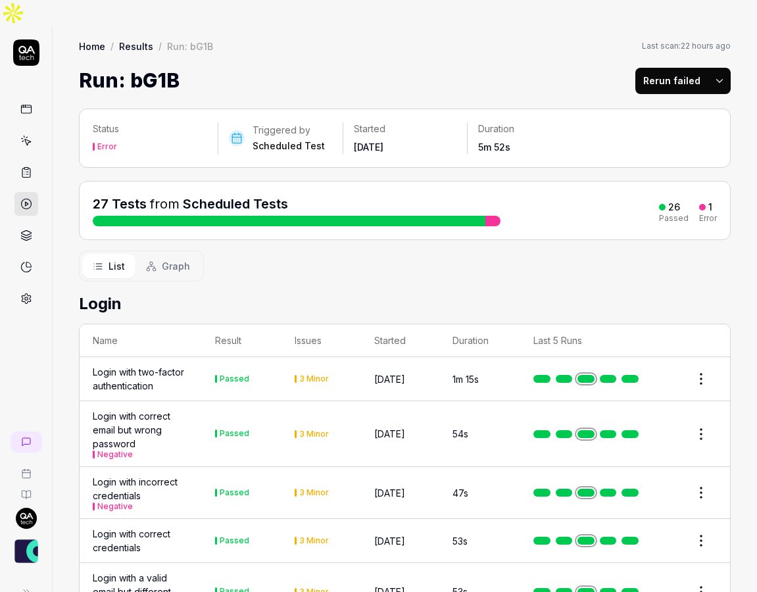
click at [170, 259] on span "Graph" at bounding box center [176, 266] width 28 height 14
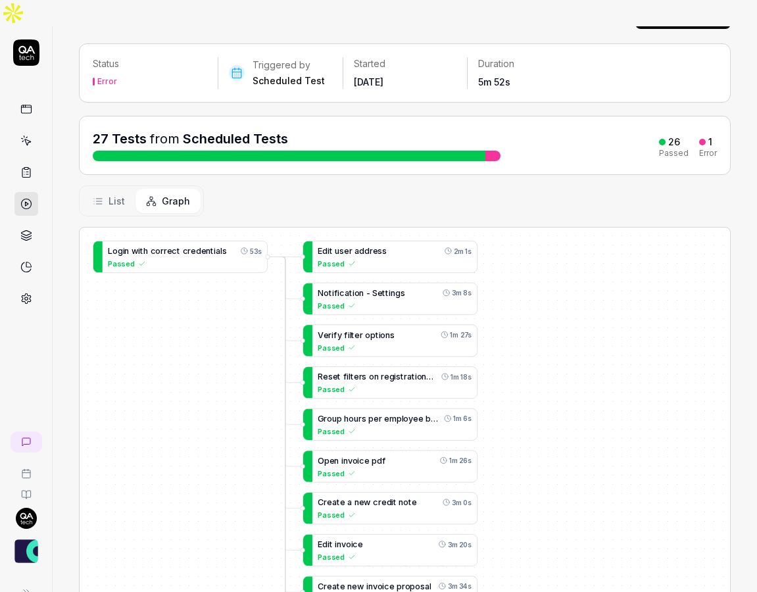
scroll to position [66, 0]
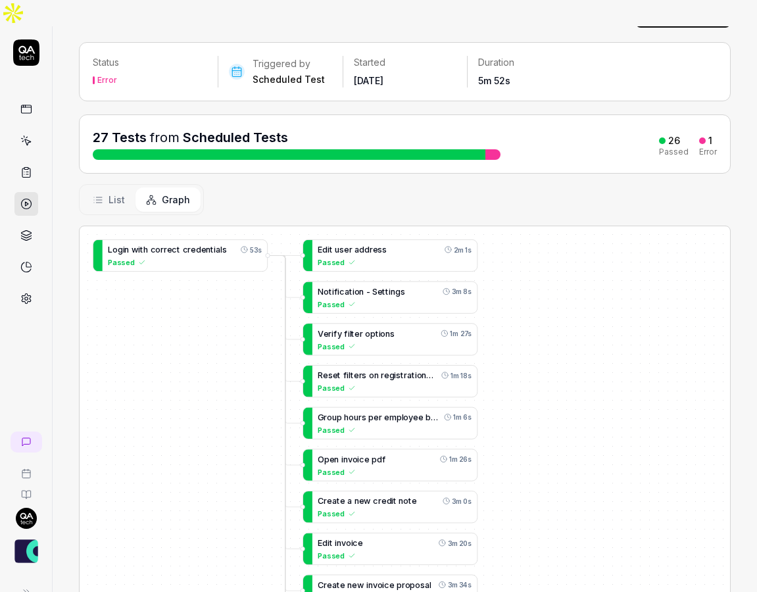
click at [111, 193] on span "List" at bounding box center [116, 200] width 16 height 14
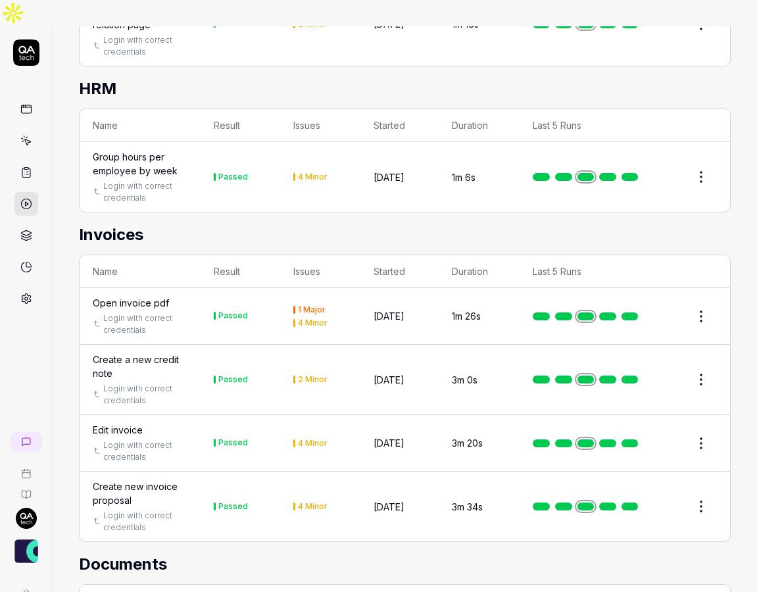
scroll to position [1077, 0]
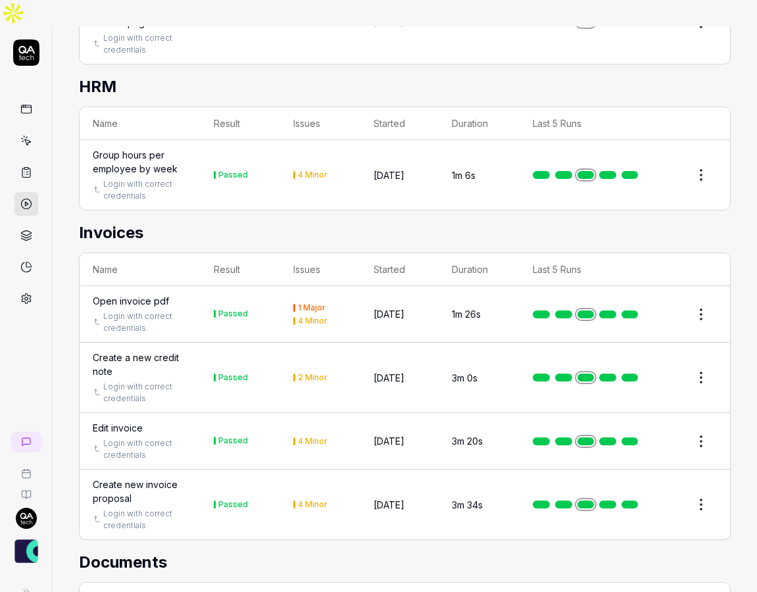
click at [143, 421] on div "Edit invoice" at bounding box center [140, 428] width 95 height 14
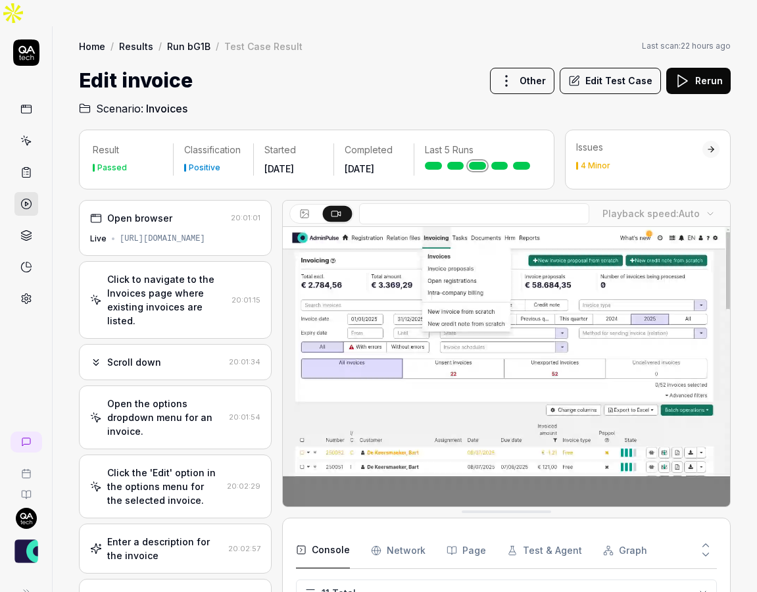
click at [158, 200] on div "Open browser 20:01:01 Live https://acc.adminpulse.be/#/" at bounding box center [175, 228] width 193 height 56
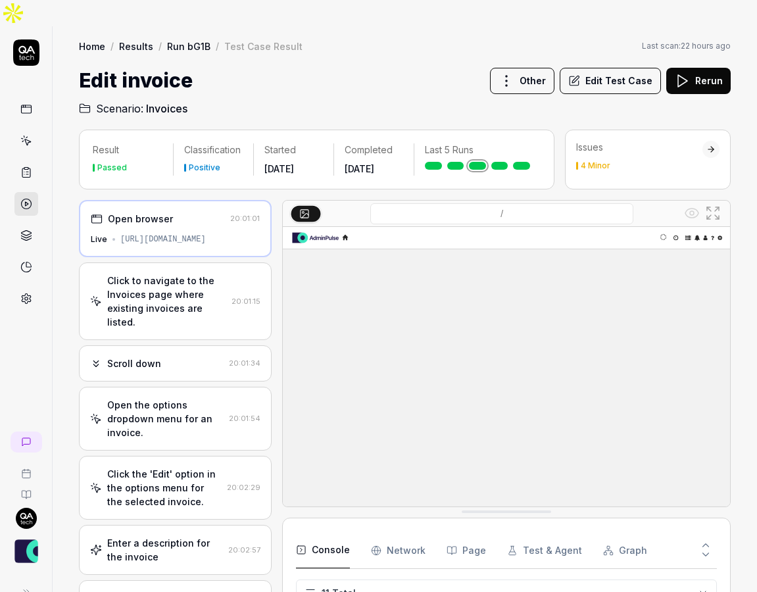
click at [174, 274] on div "Click to navigate to the Invoices page where existing invoices are listed." at bounding box center [166, 301] width 119 height 55
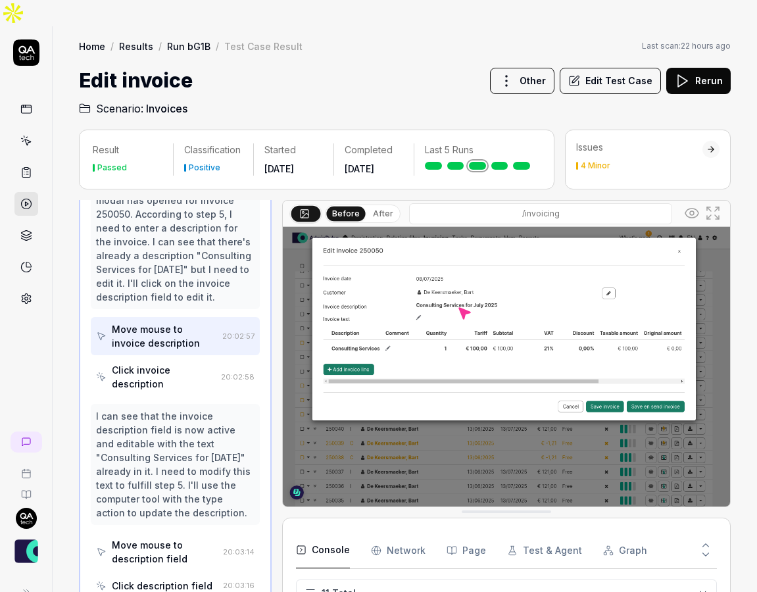
scroll to position [397, 0]
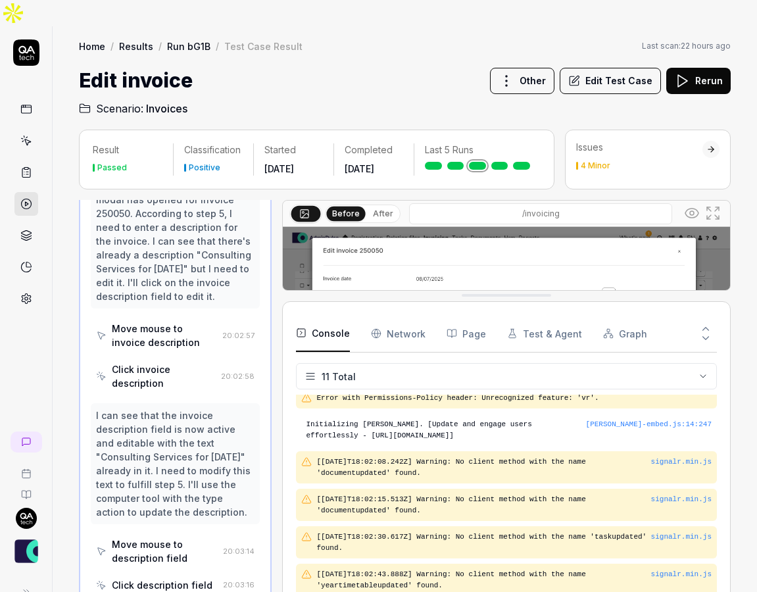
drag, startPoint x: 503, startPoint y: 485, endPoint x: 494, endPoint y: 269, distance: 215.9
click at [384, 316] on Requests "Network" at bounding box center [398, 334] width 55 height 37
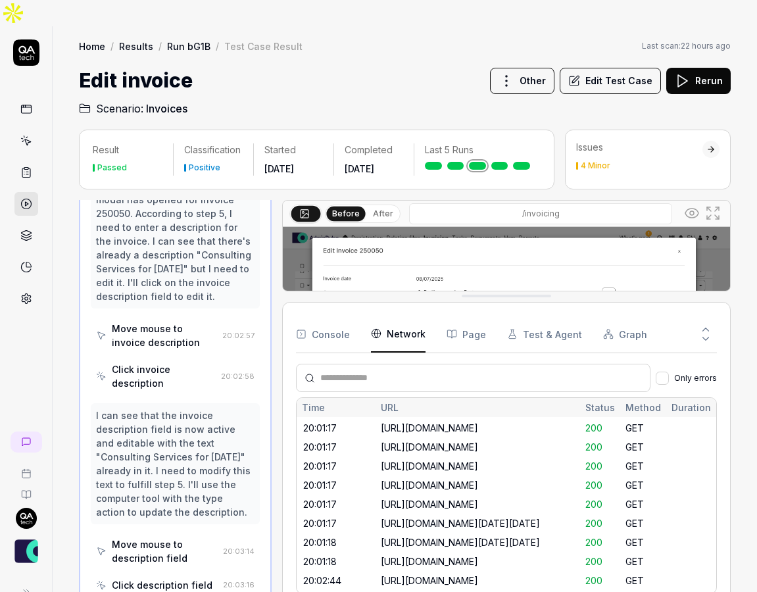
scroll to position [659, 0]
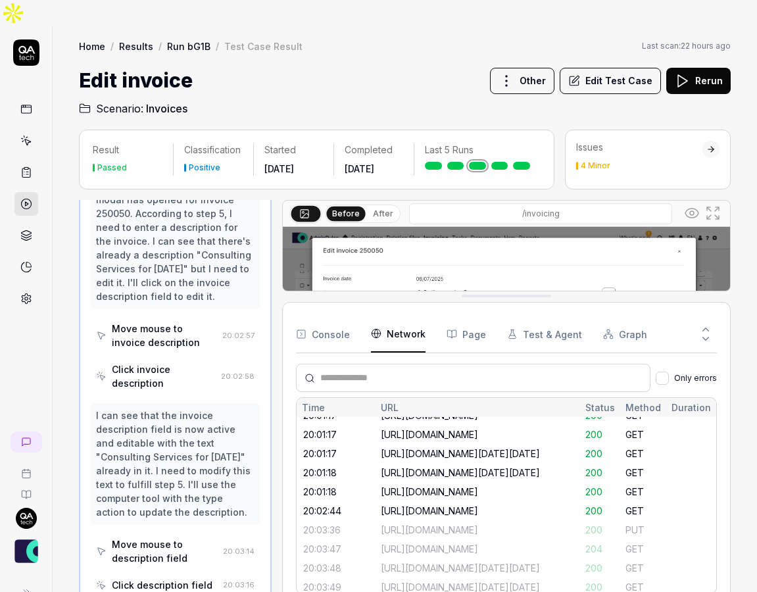
click at [467, 316] on button "Page" at bounding box center [465, 334] width 39 height 37
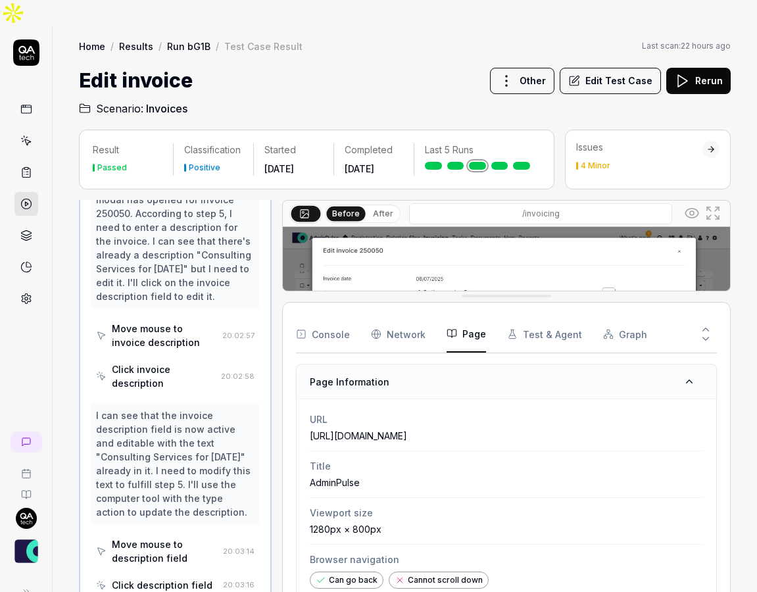
click at [554, 316] on button "Test & Agent" at bounding box center [544, 334] width 75 height 37
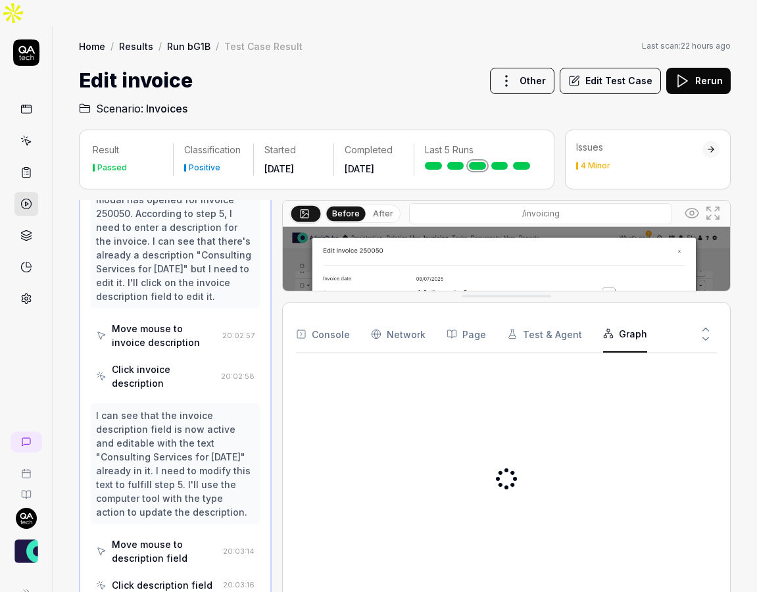
click at [626, 316] on button "Graph" at bounding box center [625, 334] width 44 height 37
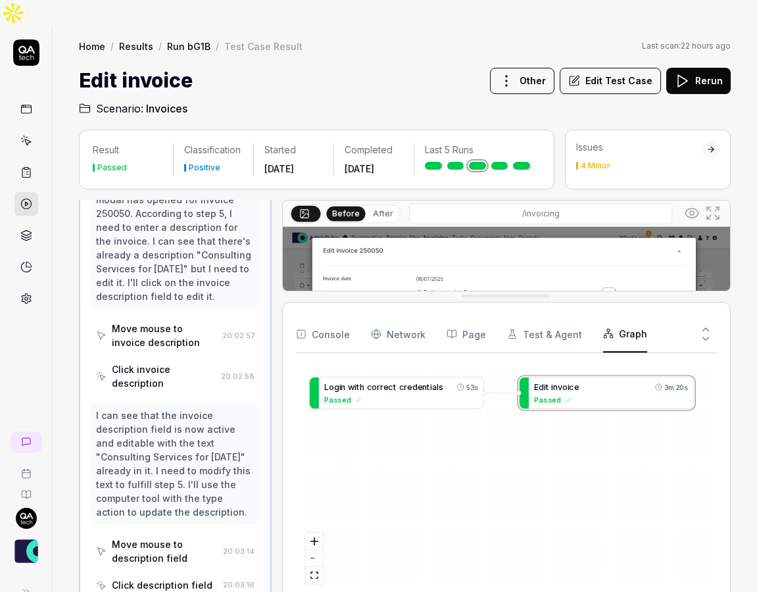
click at [314, 316] on button "Console" at bounding box center [323, 334] width 54 height 37
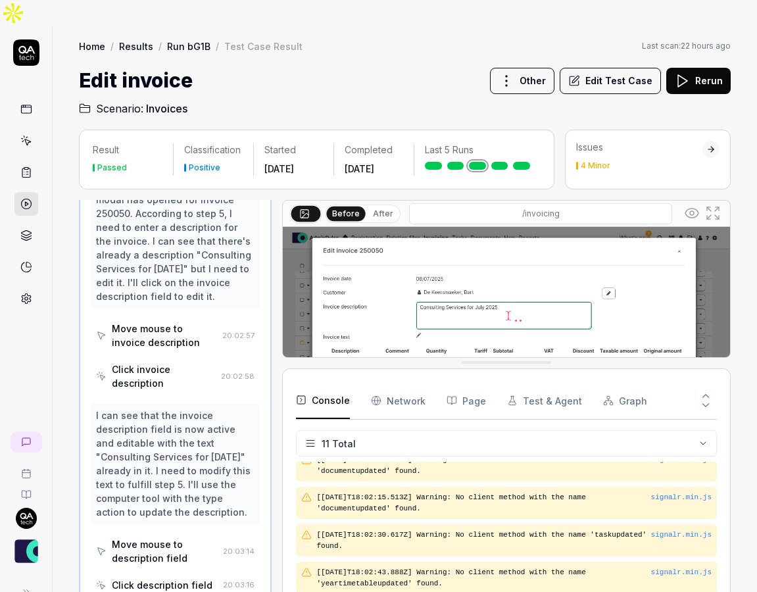
scroll to position [272, 0]
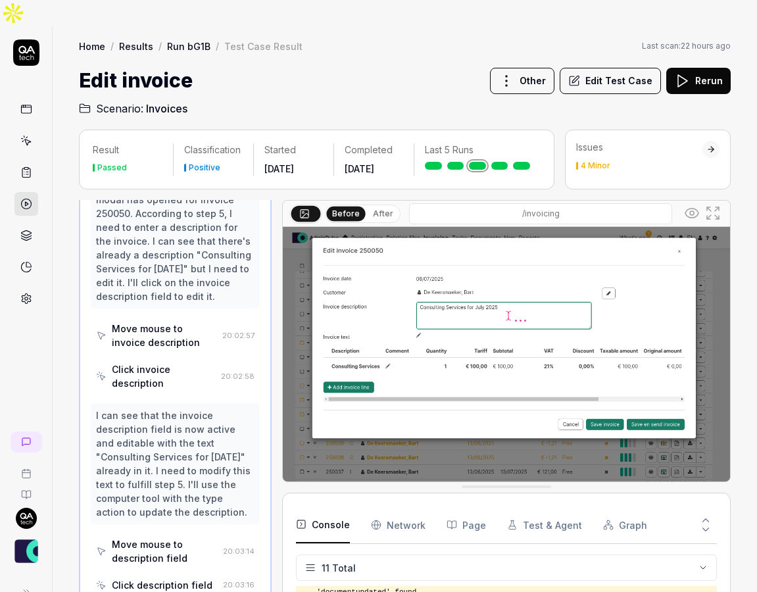
drag, startPoint x: 417, startPoint y: 271, endPoint x: 414, endPoint y: 463, distance: 192.0
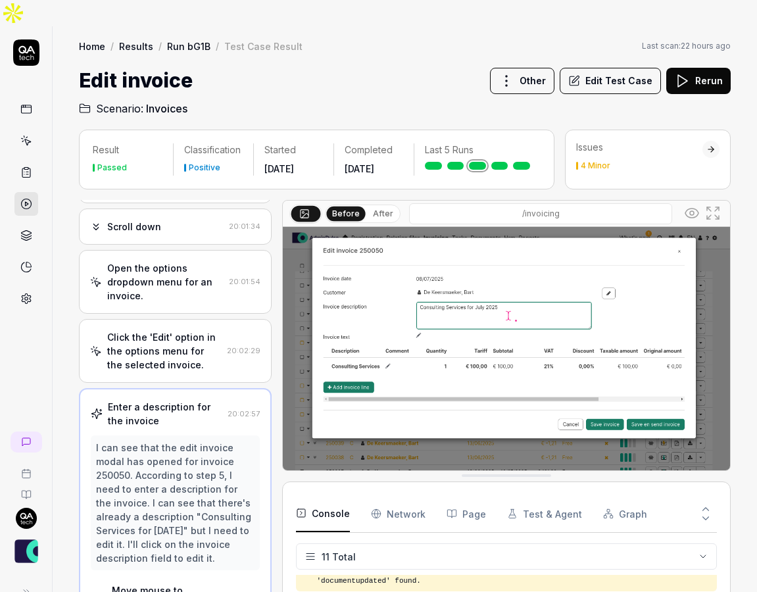
drag, startPoint x: 525, startPoint y: 464, endPoint x: 535, endPoint y: 452, distance: 15.8
click at [24, 229] on icon at bounding box center [26, 235] width 12 height 12
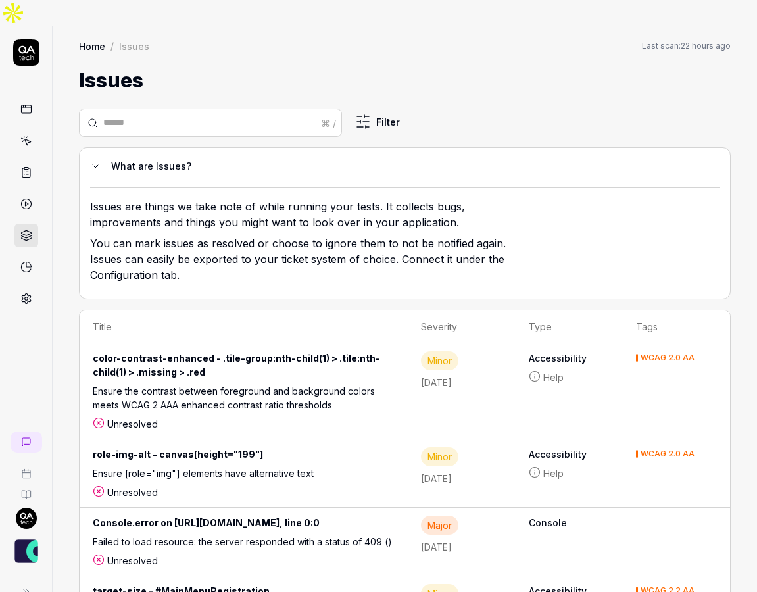
click at [29, 294] on icon at bounding box center [26, 299] width 9 height 10
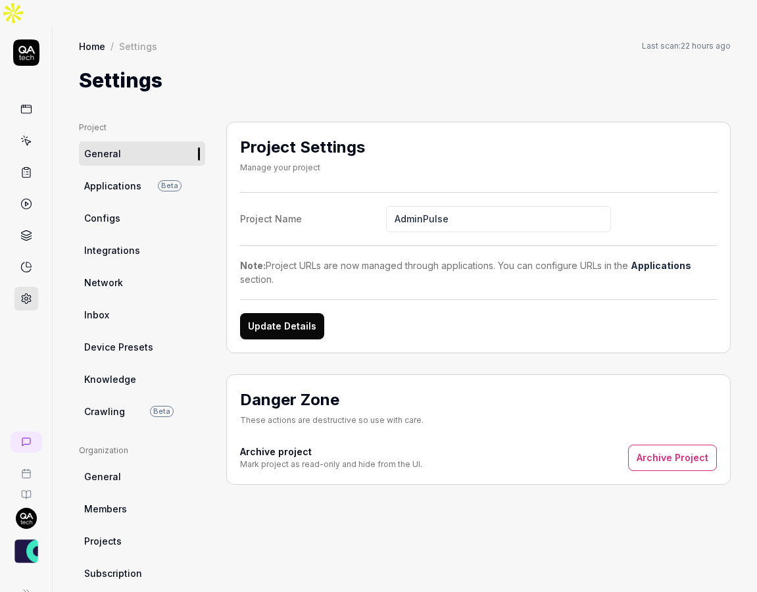
click at [126, 243] on span "Integrations" at bounding box center [112, 250] width 56 height 14
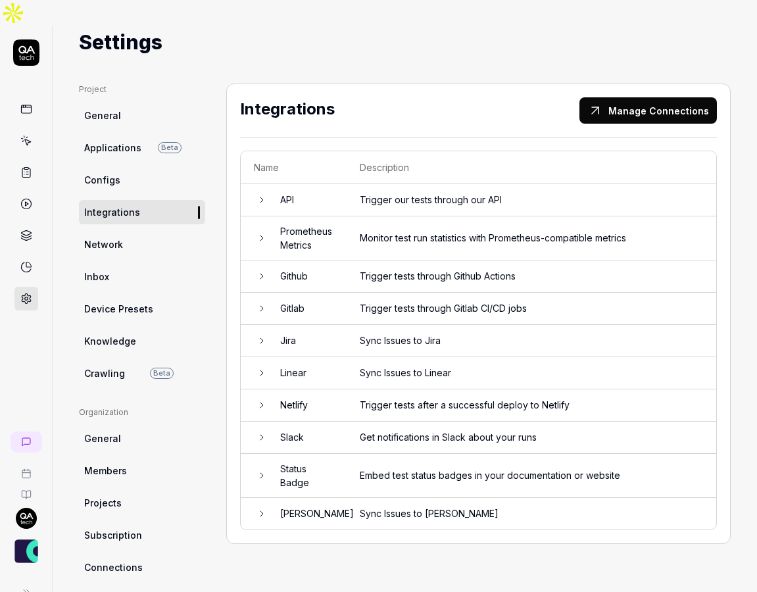
scroll to position [45, 0]
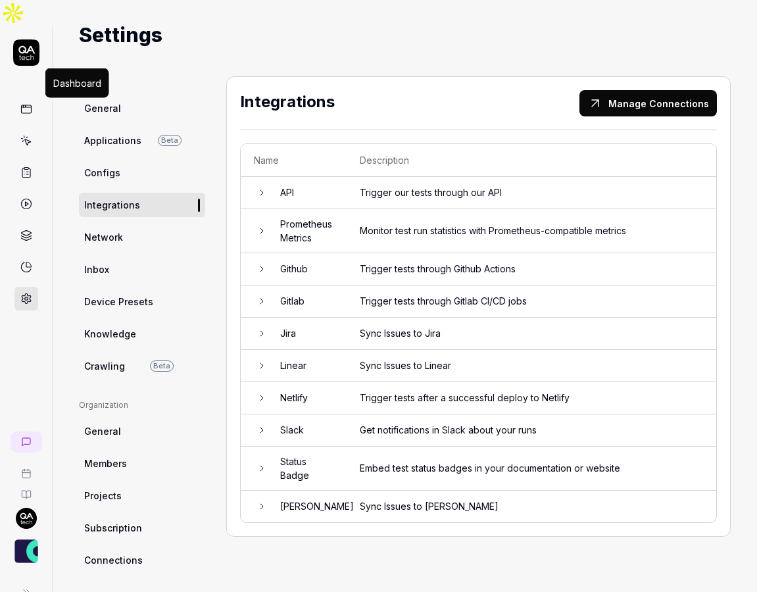
click at [24, 103] on icon at bounding box center [26, 109] width 12 height 12
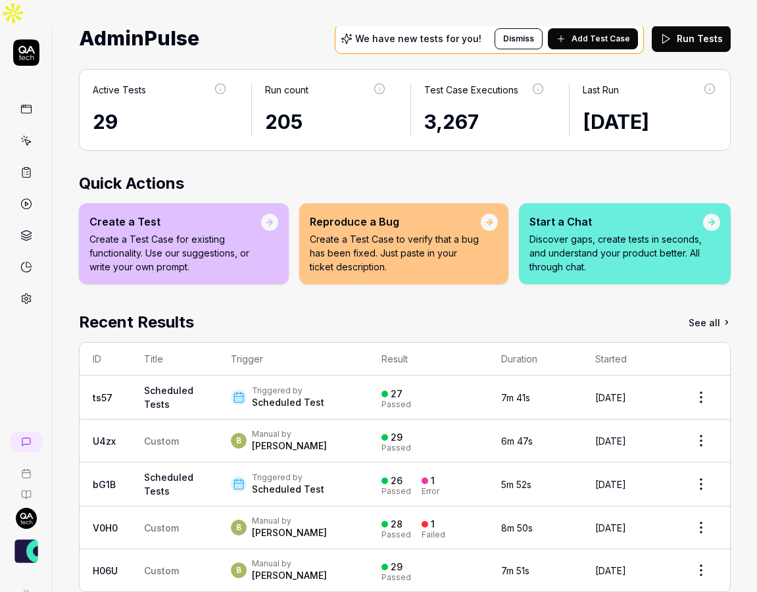
scroll to position [73, 0]
click at [605, 232] on p "Discover gaps, create tests in seconds, and understand your product better. All…" at bounding box center [616, 252] width 174 height 41
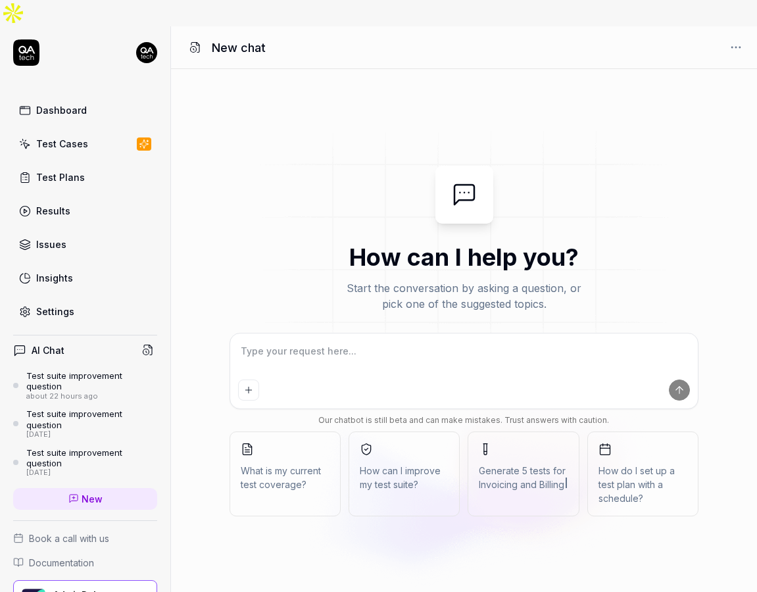
click at [401, 464] on span "How can I improve my test suite?" at bounding box center [404, 478] width 89 height 28
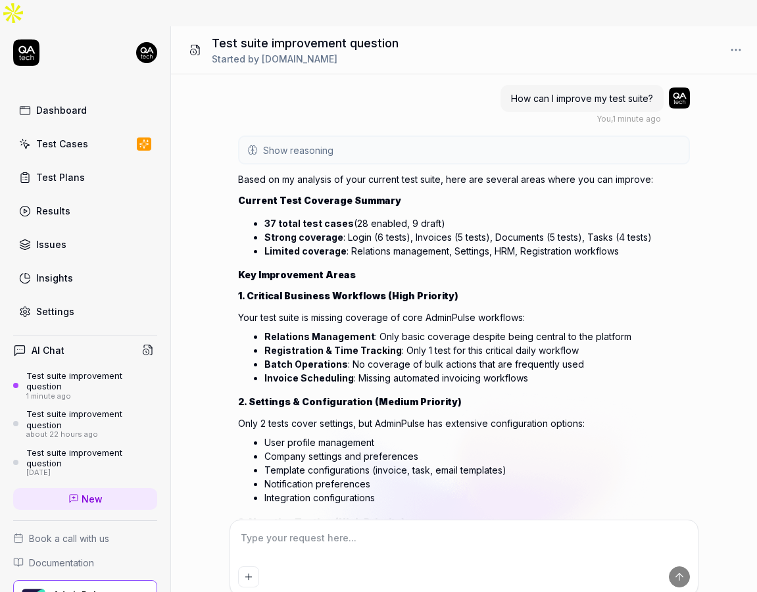
scroll to position [418, 0]
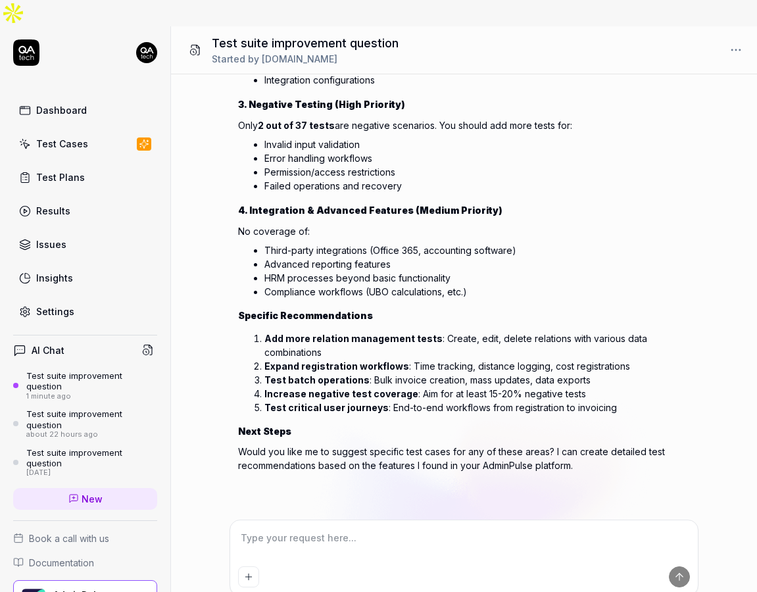
click at [84, 137] on div "Test Cases" at bounding box center [62, 144] width 52 height 14
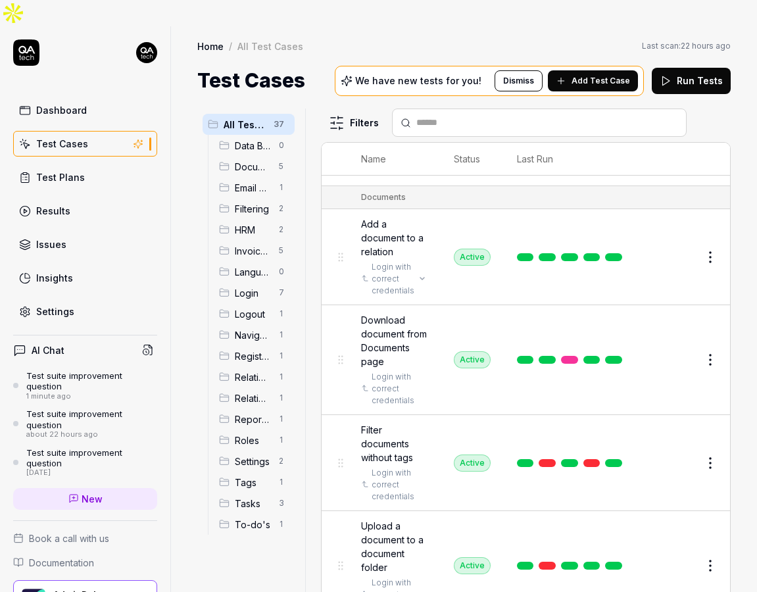
scroll to position [62, 0]
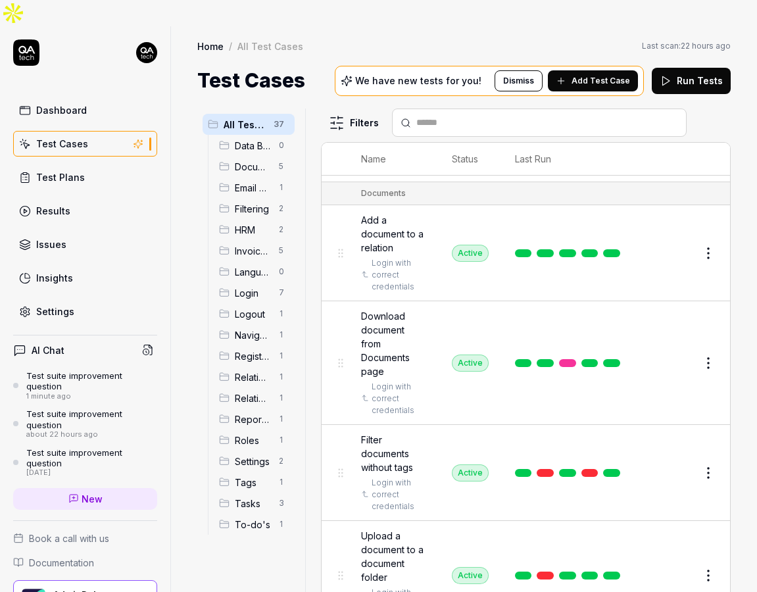
click at [677, 352] on button "Edit" at bounding box center [677, 362] width 32 height 21
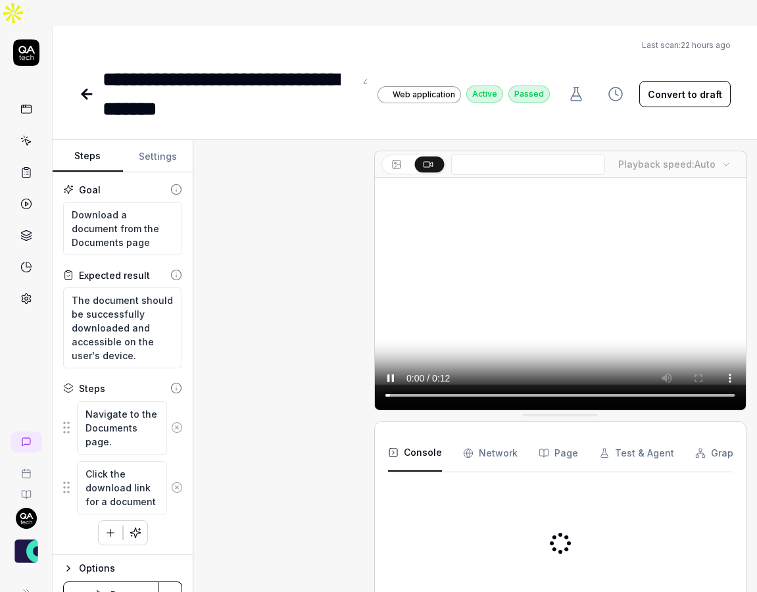
scroll to position [232, 0]
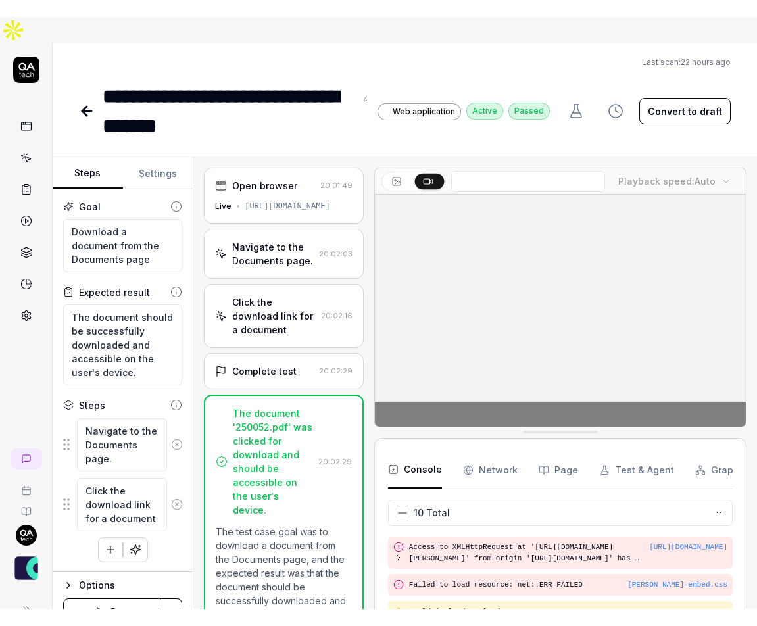
scroll to position [1, 0]
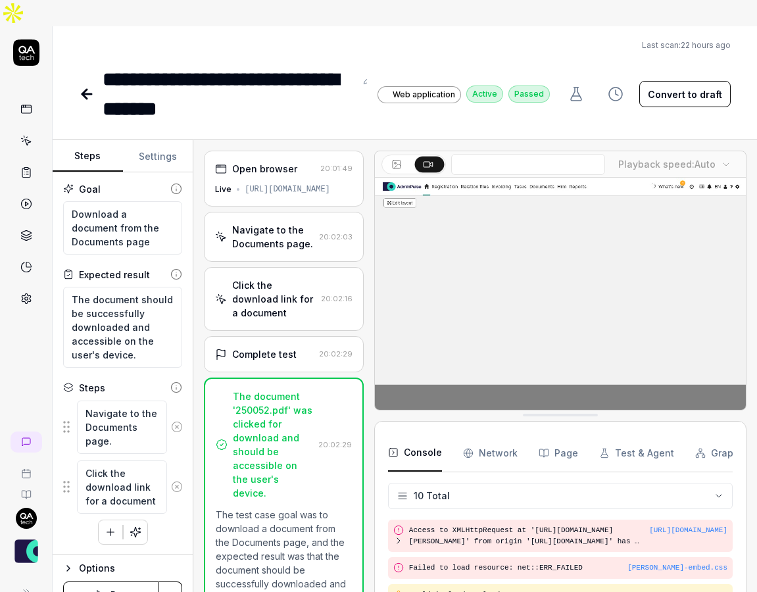
type textarea "*"
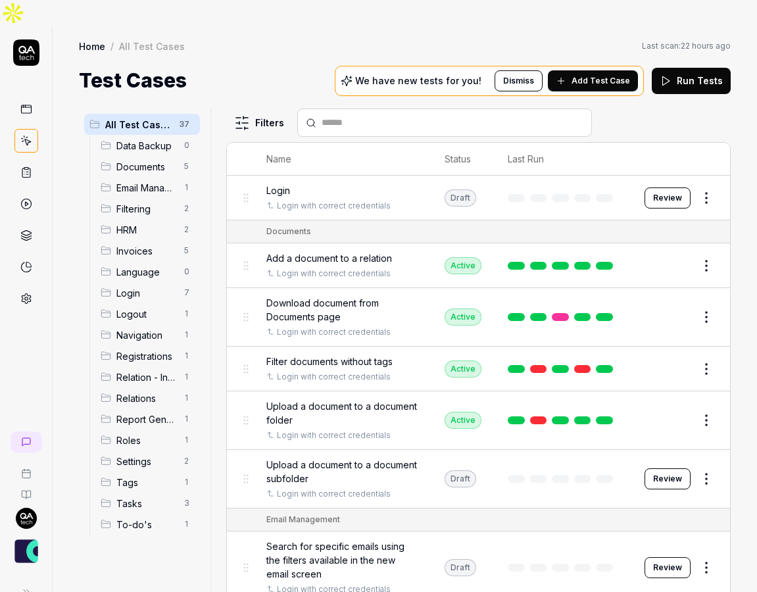
click at [30, 105] on rect at bounding box center [26, 109] width 10 height 8
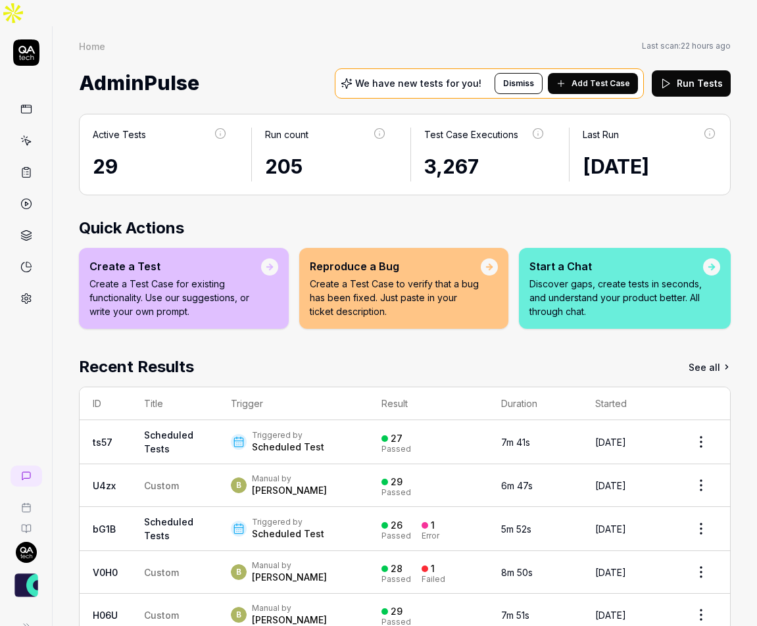
click at [22, 199] on circle at bounding box center [26, 204] width 10 height 10
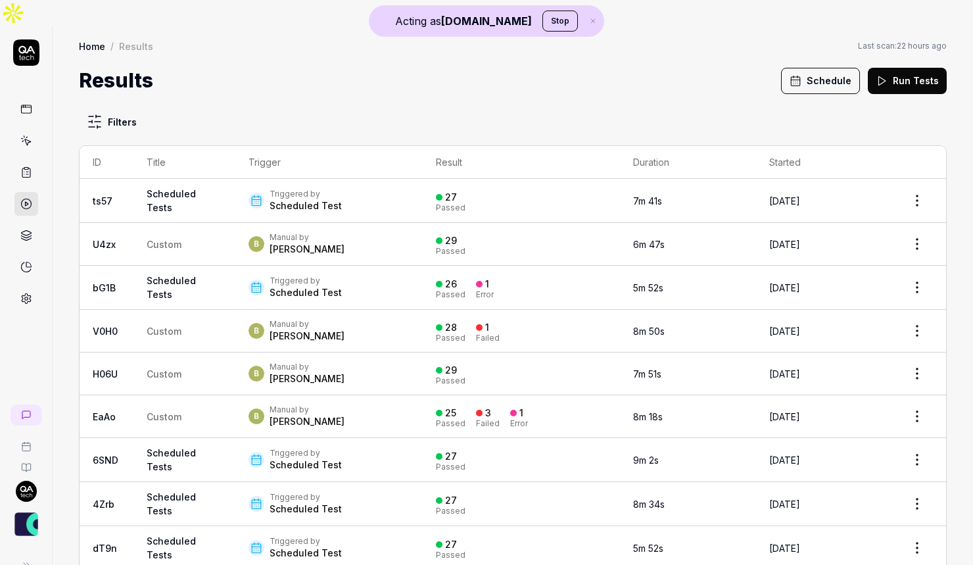
click at [30, 97] on link at bounding box center [26, 109] width 24 height 24
click at [361, 404] on div "B Manual by Bart De Keersmaeker" at bounding box center [329, 416] width 161 height 24
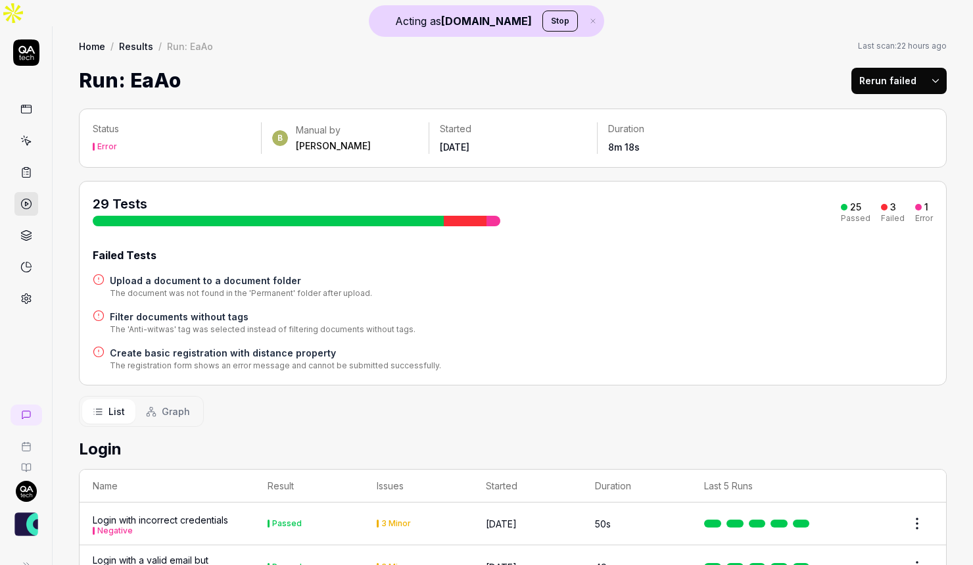
click at [587, 22] on icon "button" at bounding box center [593, 21] width 12 height 8
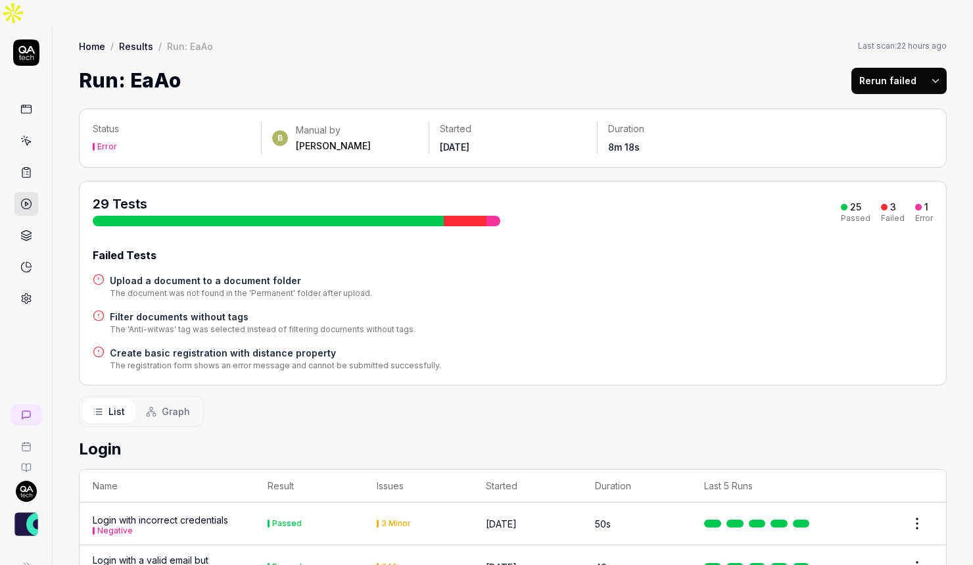
click at [21, 103] on icon at bounding box center [26, 109] width 12 height 12
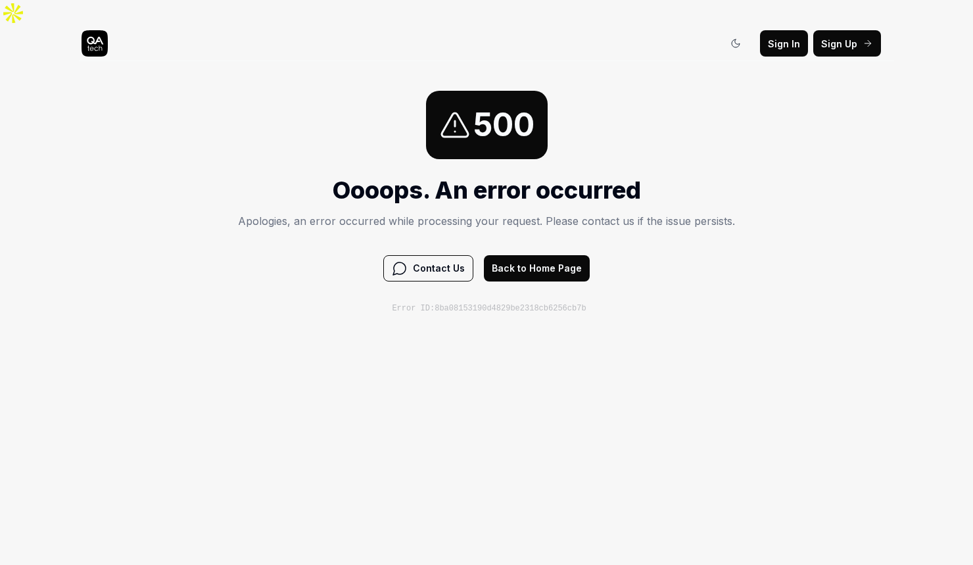
click at [720, 115] on div "500" at bounding box center [486, 125] width 497 height 68
